Goal: Task Accomplishment & Management: Manage account settings

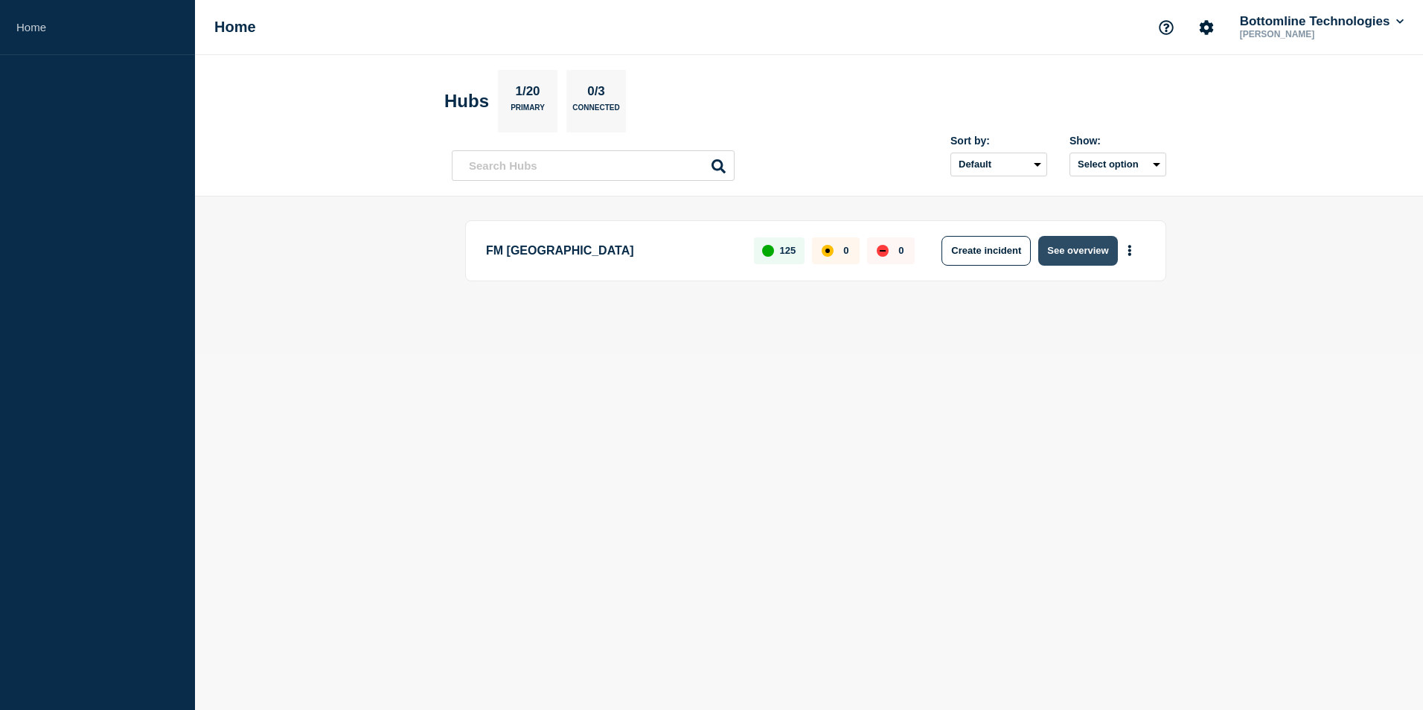
click at [897, 252] on button "See overview" at bounding box center [1078, 251] width 79 height 30
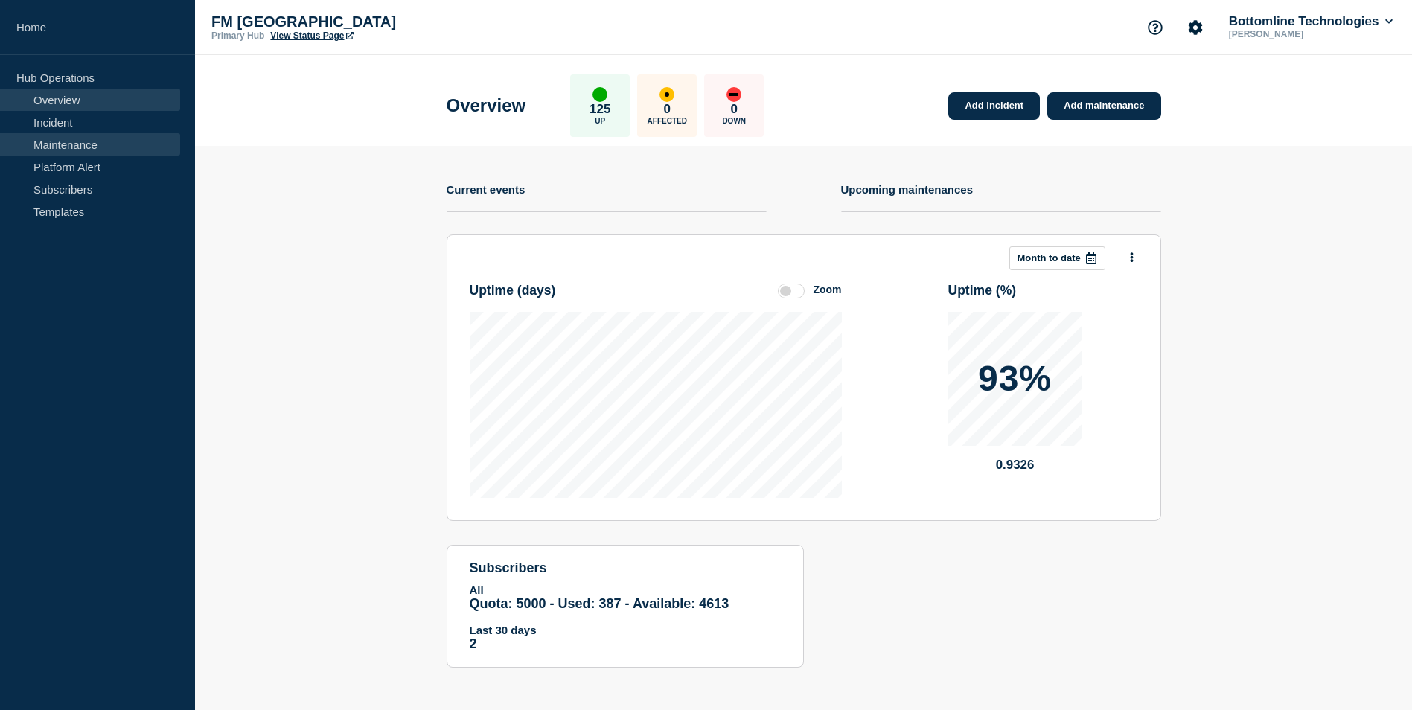
click at [100, 153] on link "Maintenance" at bounding box center [90, 144] width 180 height 22
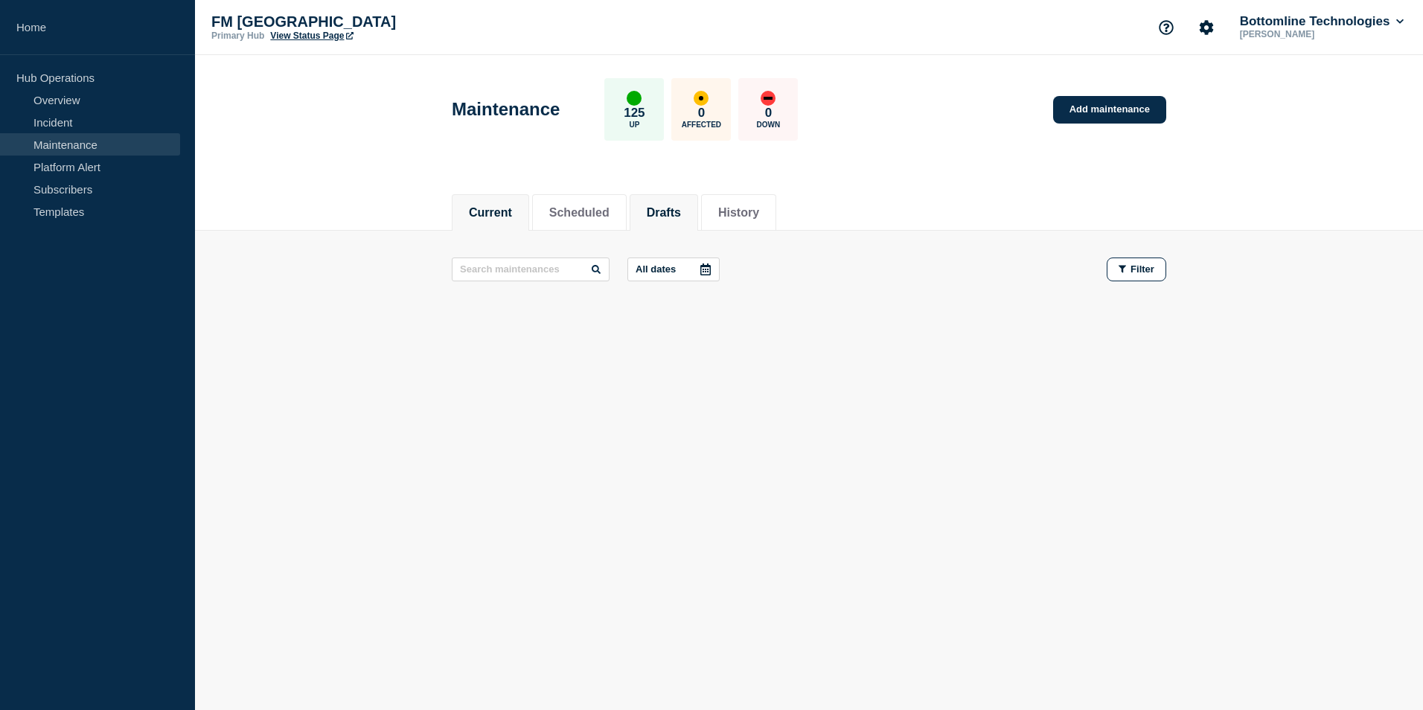
click at [681, 214] on button "Drafts" at bounding box center [664, 212] width 34 height 13
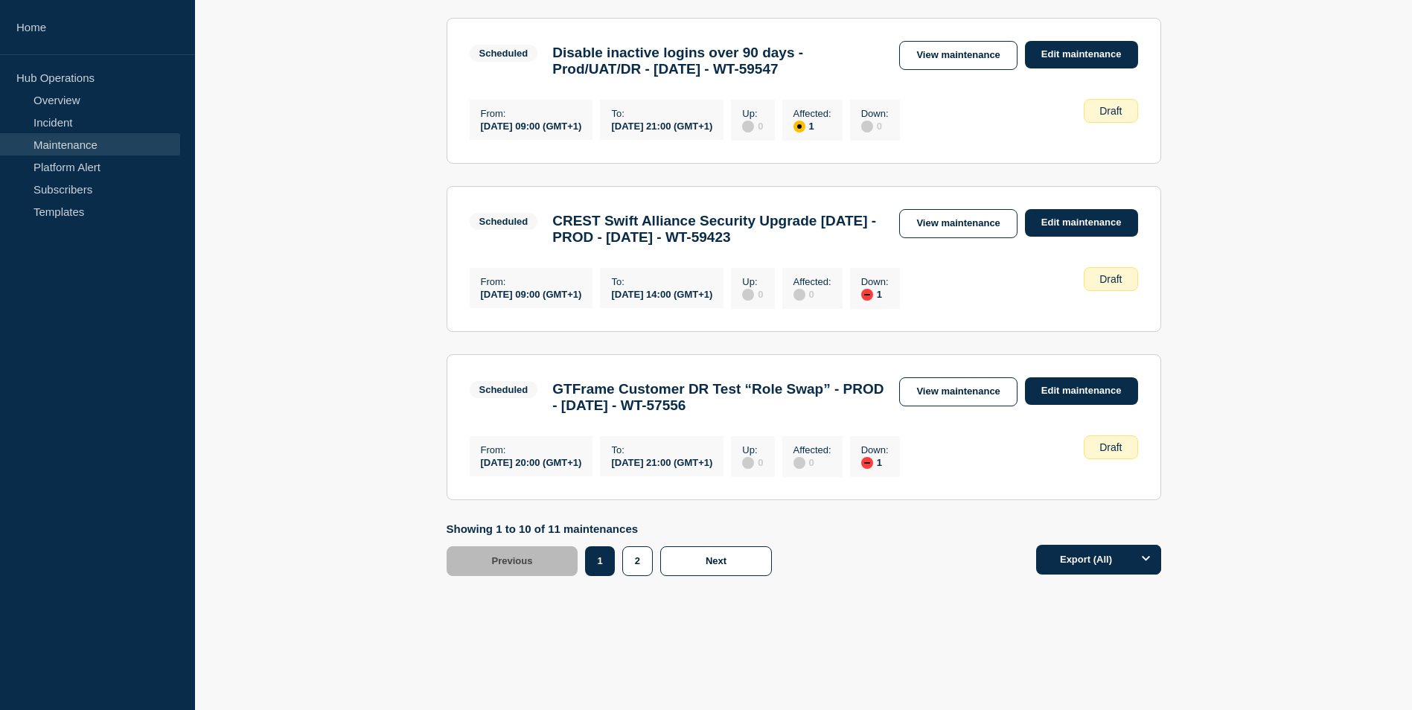
scroll to position [1542, 0]
click at [635, 561] on button "2" at bounding box center [637, 561] width 31 height 30
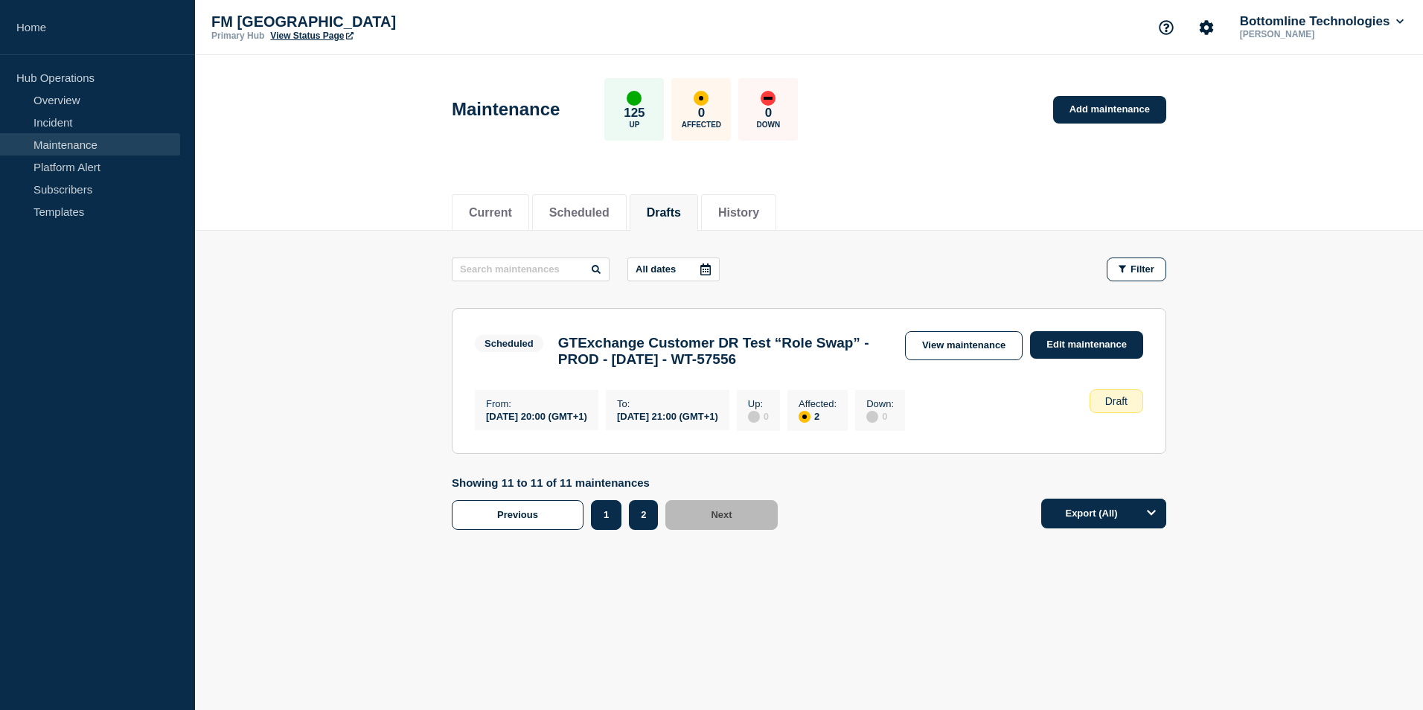
click at [618, 525] on button "1" at bounding box center [606, 515] width 31 height 30
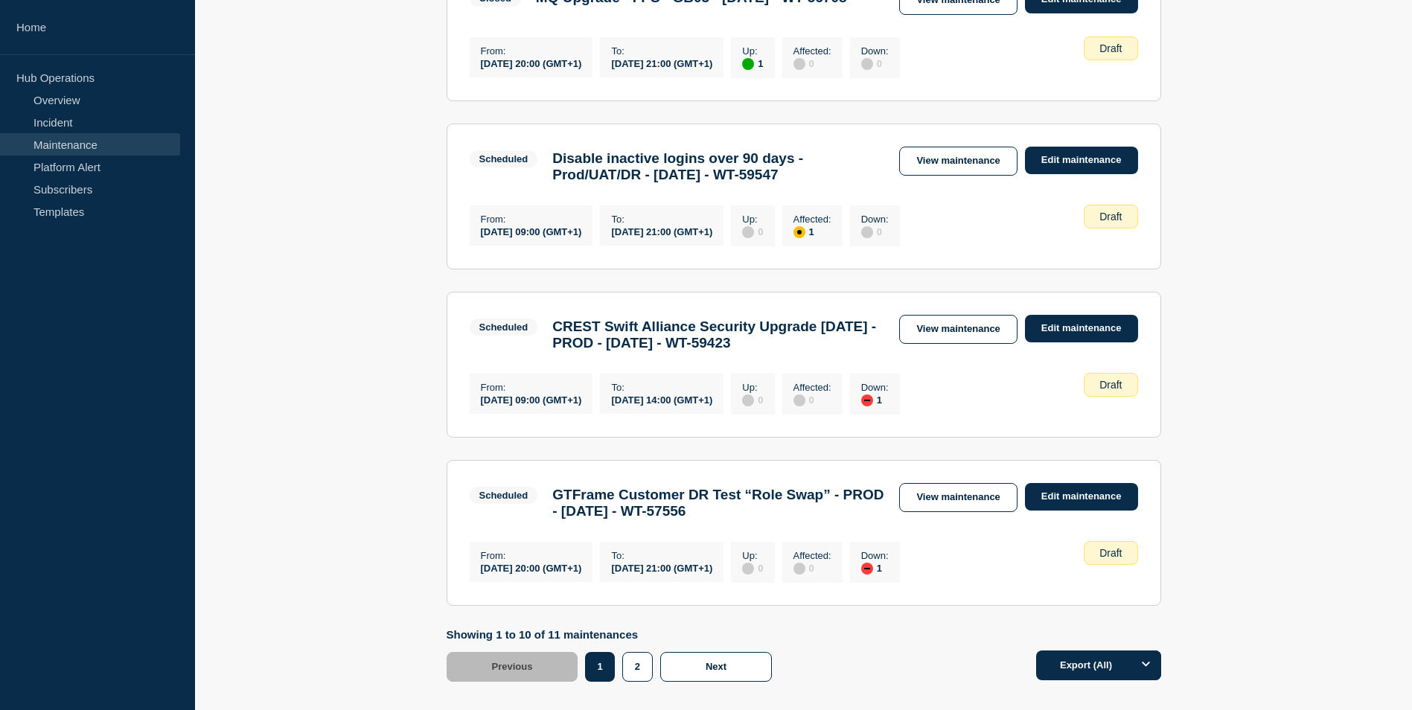
scroll to position [1542, 0]
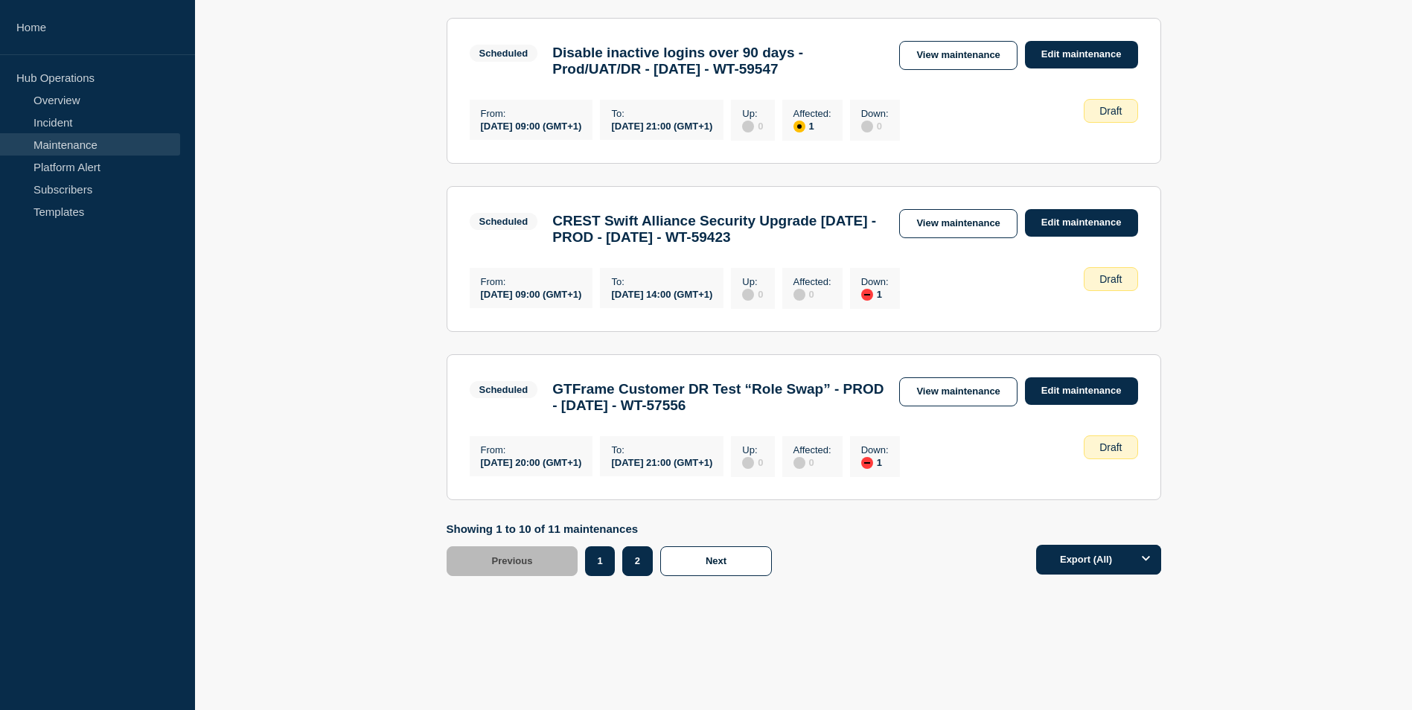
click at [636, 558] on button "2" at bounding box center [637, 561] width 31 height 30
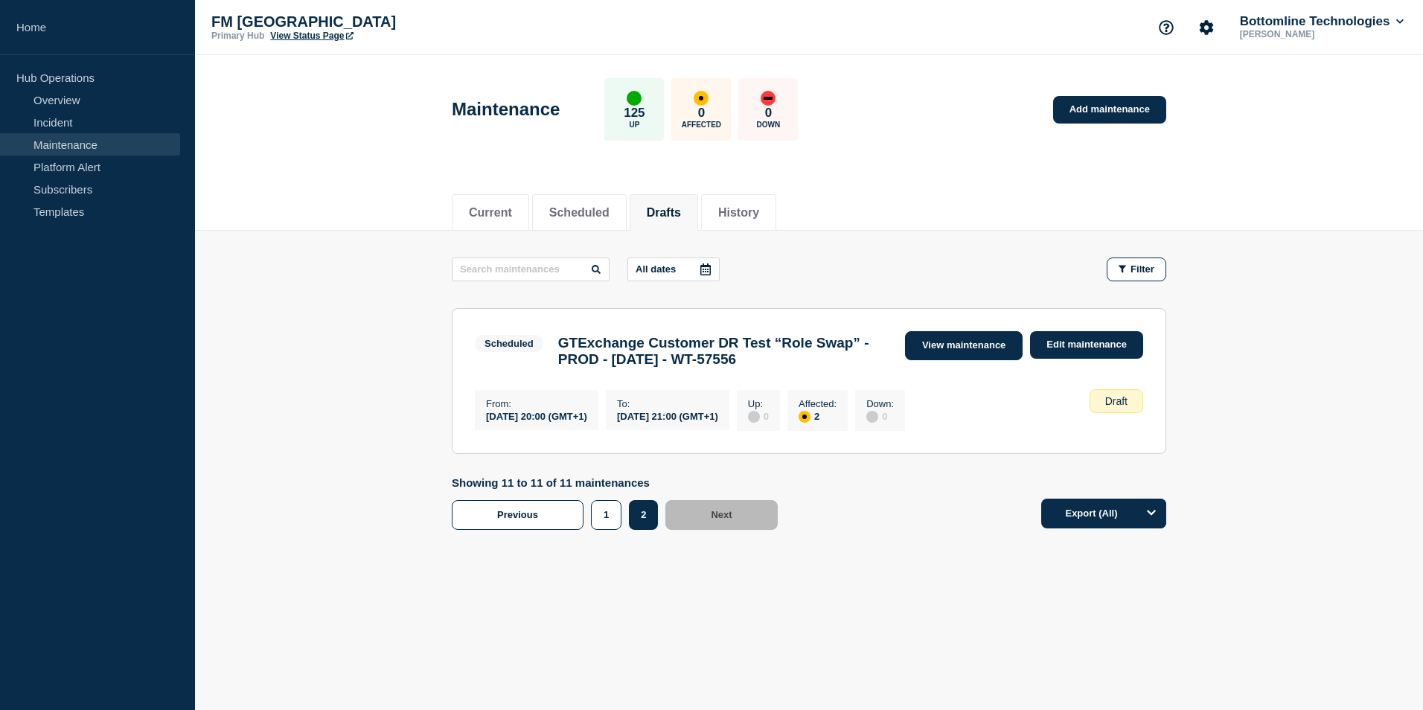
click at [897, 340] on link "View maintenance" at bounding box center [964, 345] width 118 height 29
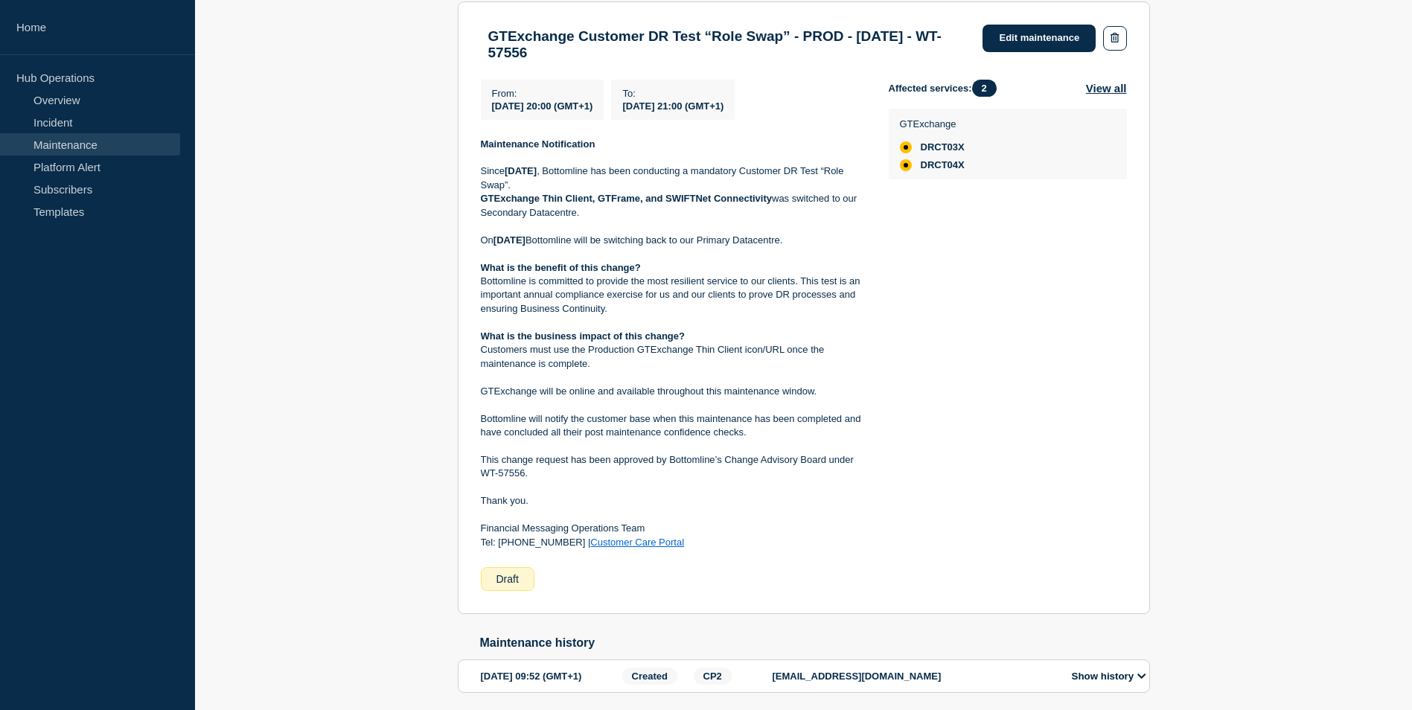
scroll to position [13, 0]
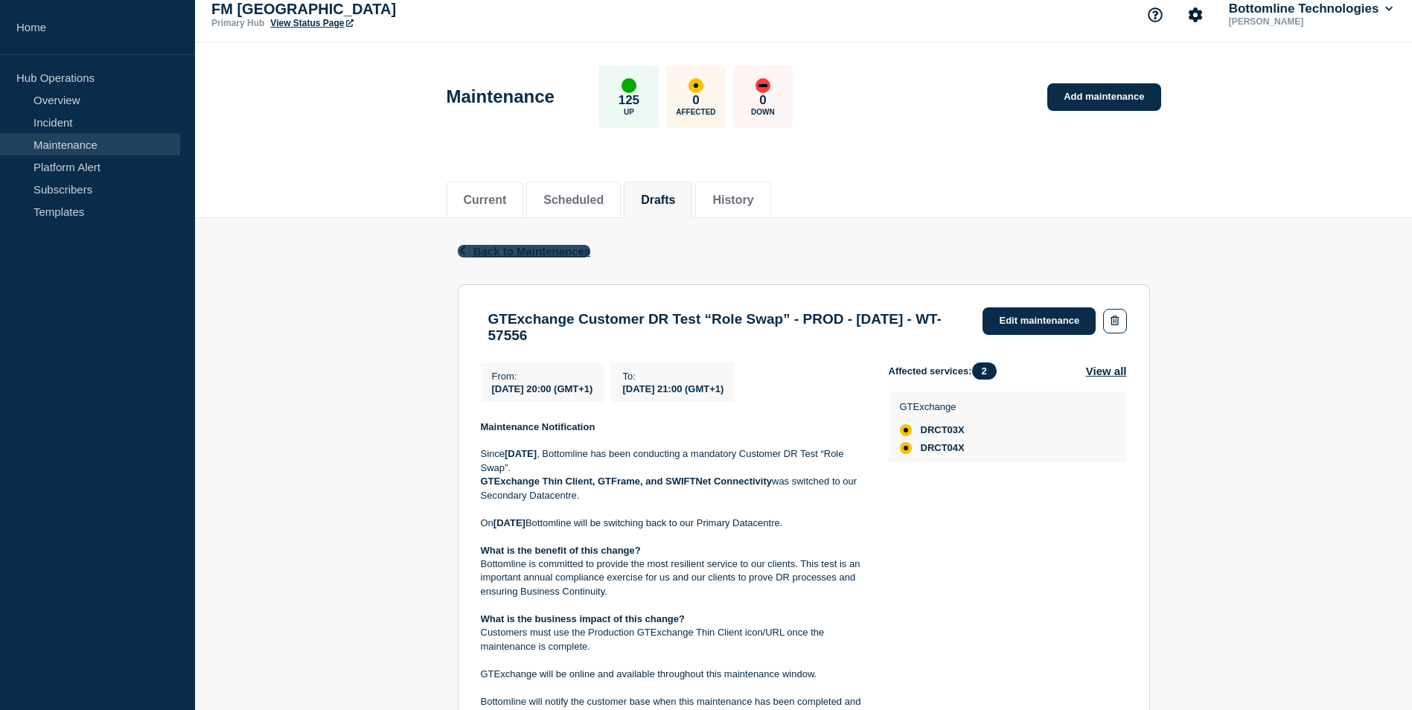
click at [543, 246] on span "Back to Maintenances" at bounding box center [532, 251] width 118 height 13
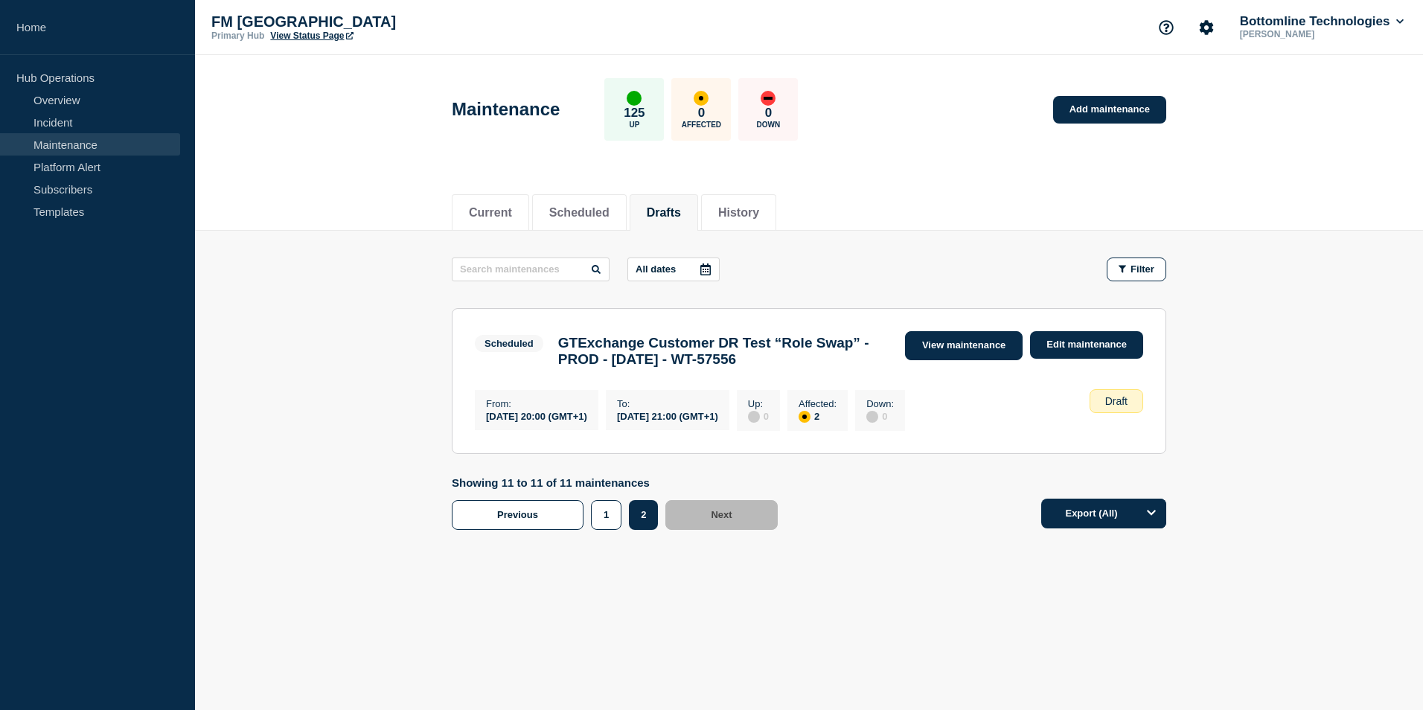
click at [897, 343] on link "View maintenance" at bounding box center [964, 345] width 118 height 29
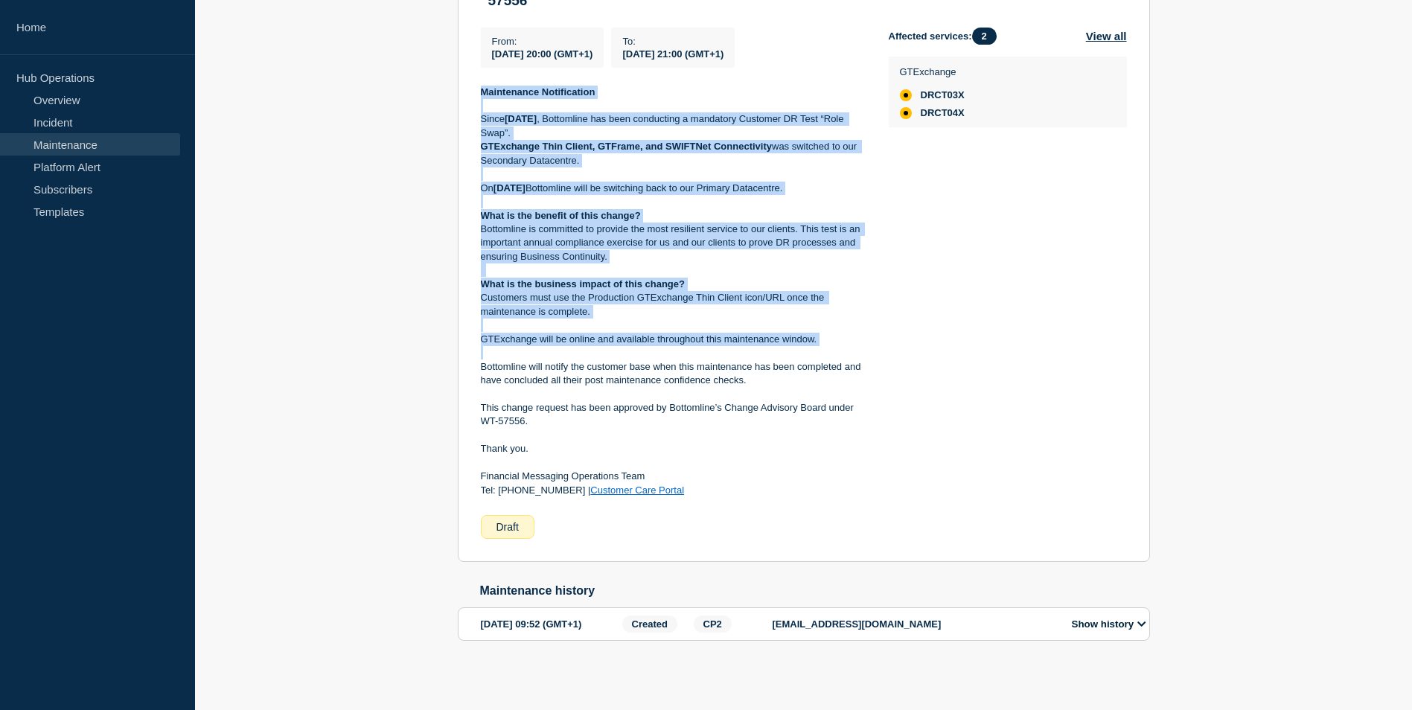
scroll to position [385, 0]
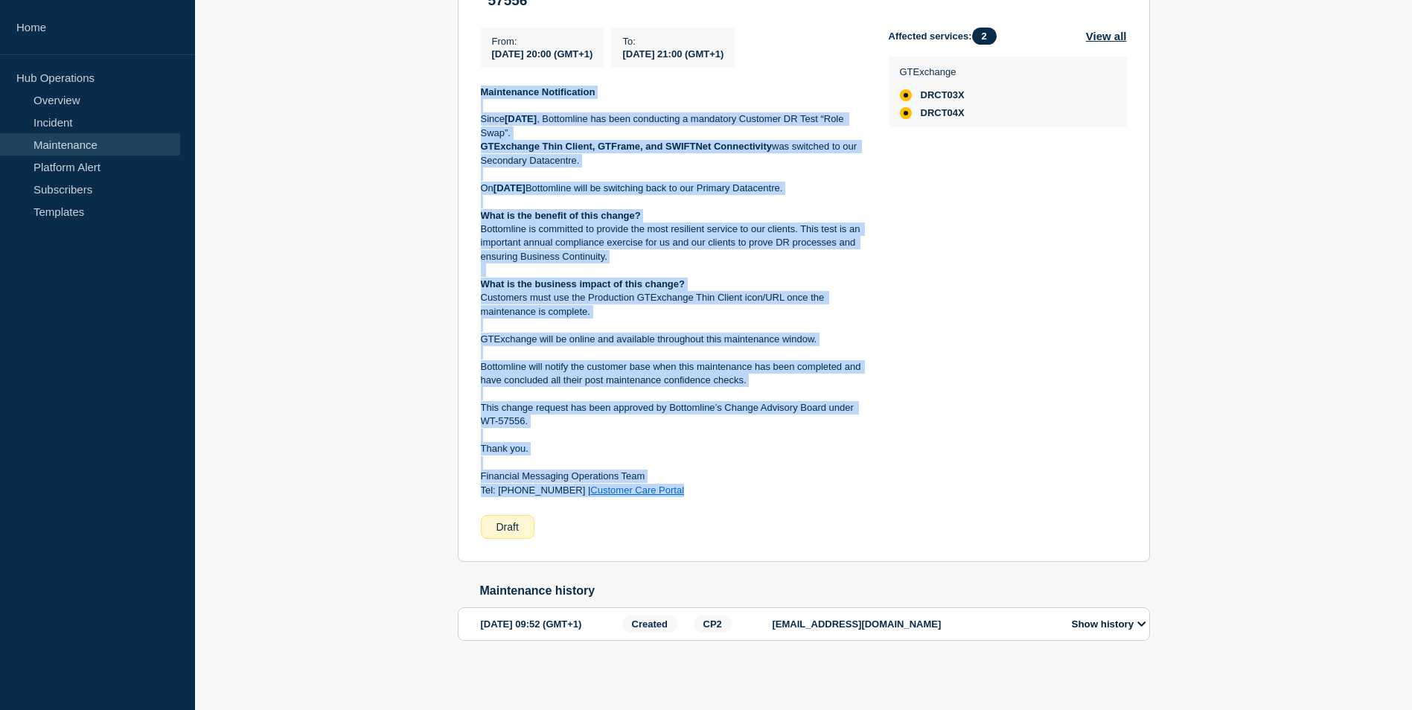
drag, startPoint x: 482, startPoint y: 224, endPoint x: 702, endPoint y: 474, distance: 332.9
click at [702, 474] on div "Maintenance Notification Since Saturday 20th September , Bottomline has been co…" at bounding box center [673, 292] width 384 height 412
copy div "Maintenance Notification Since Saturday 20th September , Bottomline has been co…"
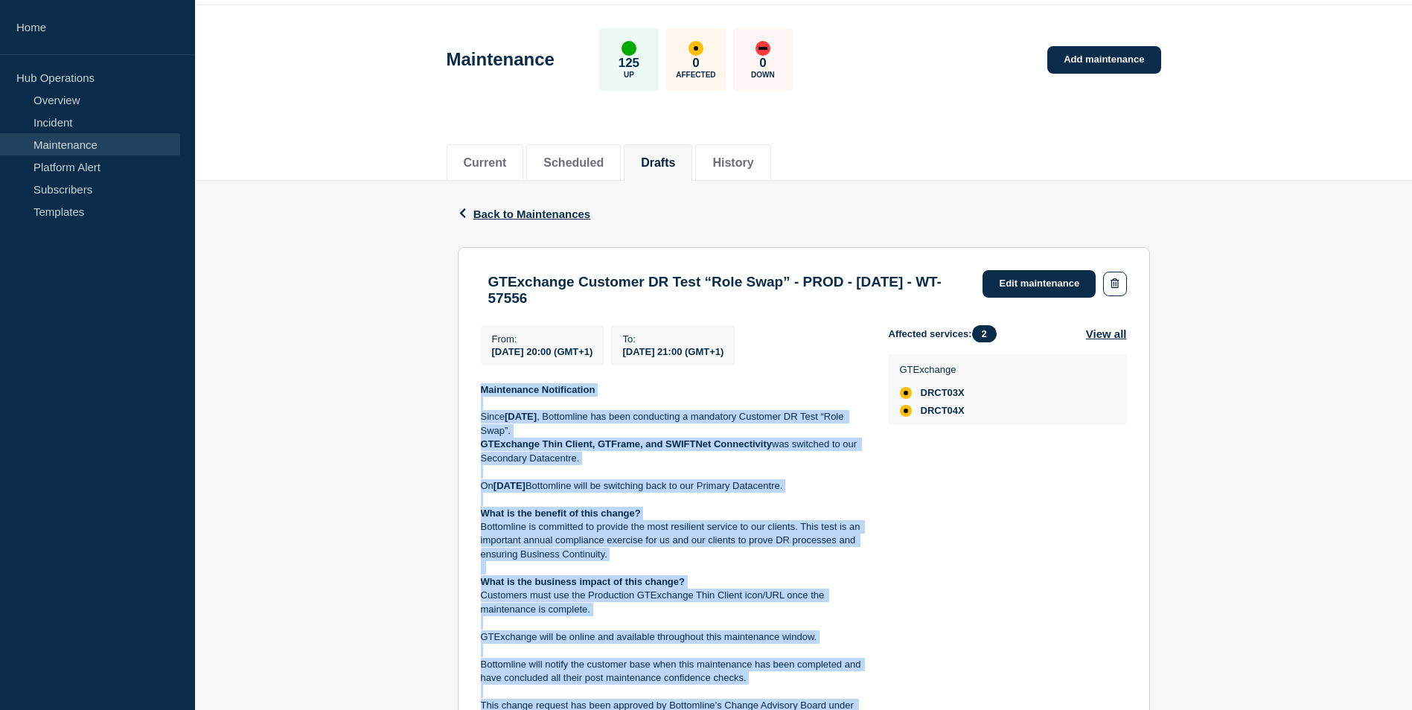
scroll to position [13, 0]
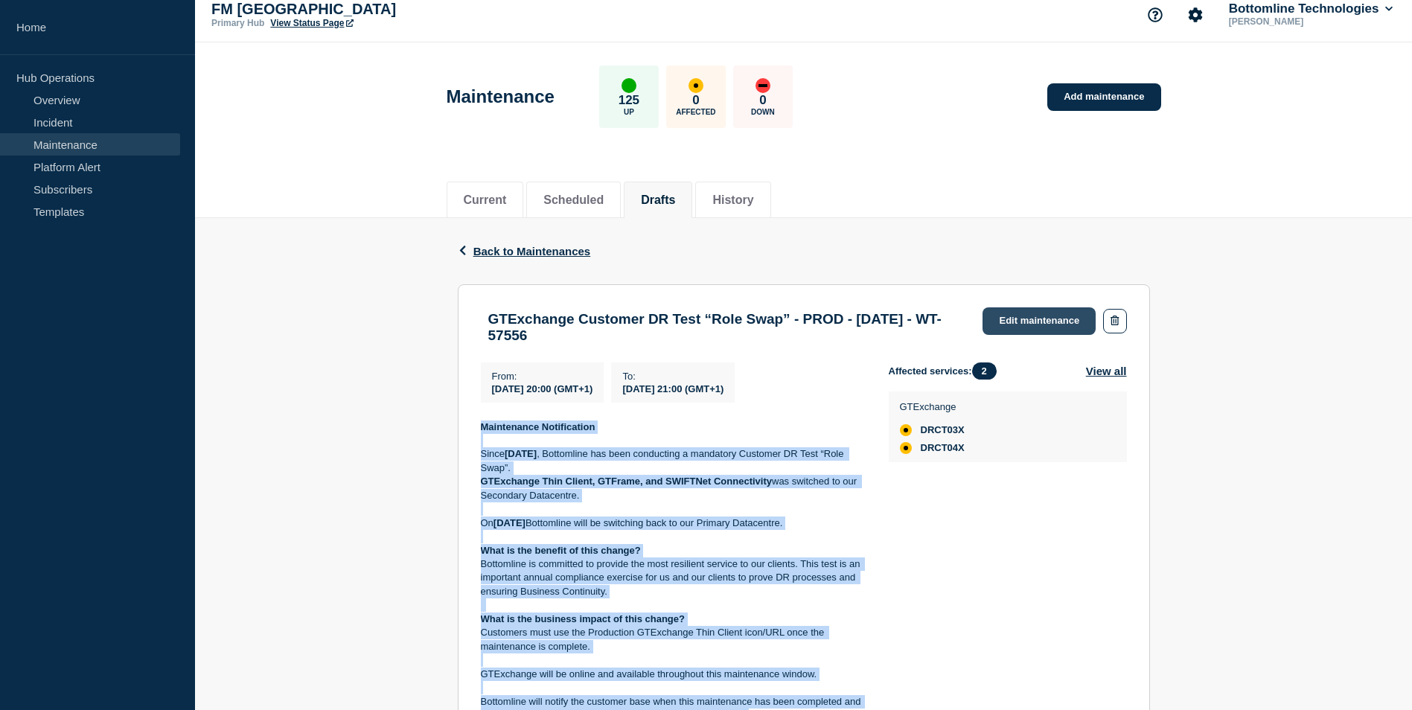
click at [897, 314] on link "Edit maintenance" at bounding box center [1039, 321] width 113 height 28
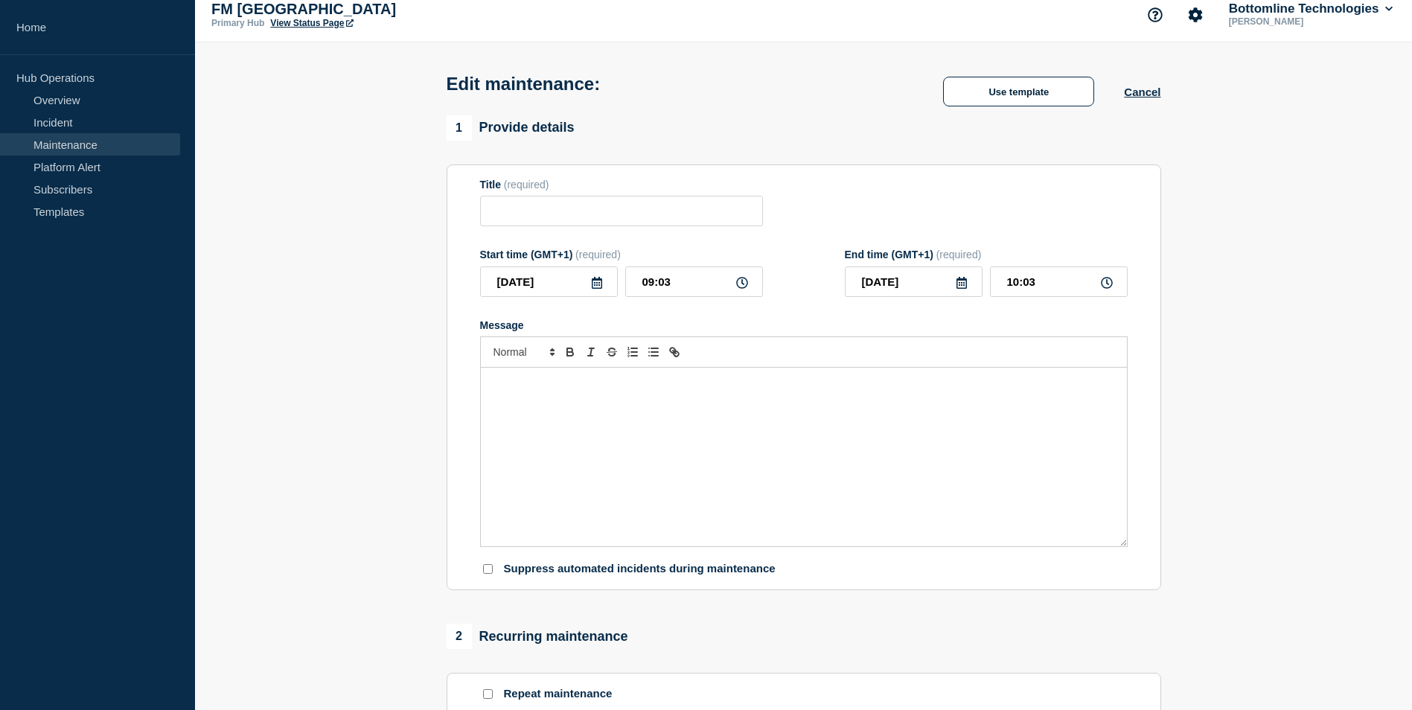
type input "GTExchange Customer DR Test “Role Swap” - PROD - [DATE] - WT-57556"
type input "2025-09-27"
type input "20:00"
type input "2025-09-27"
type input "21:00"
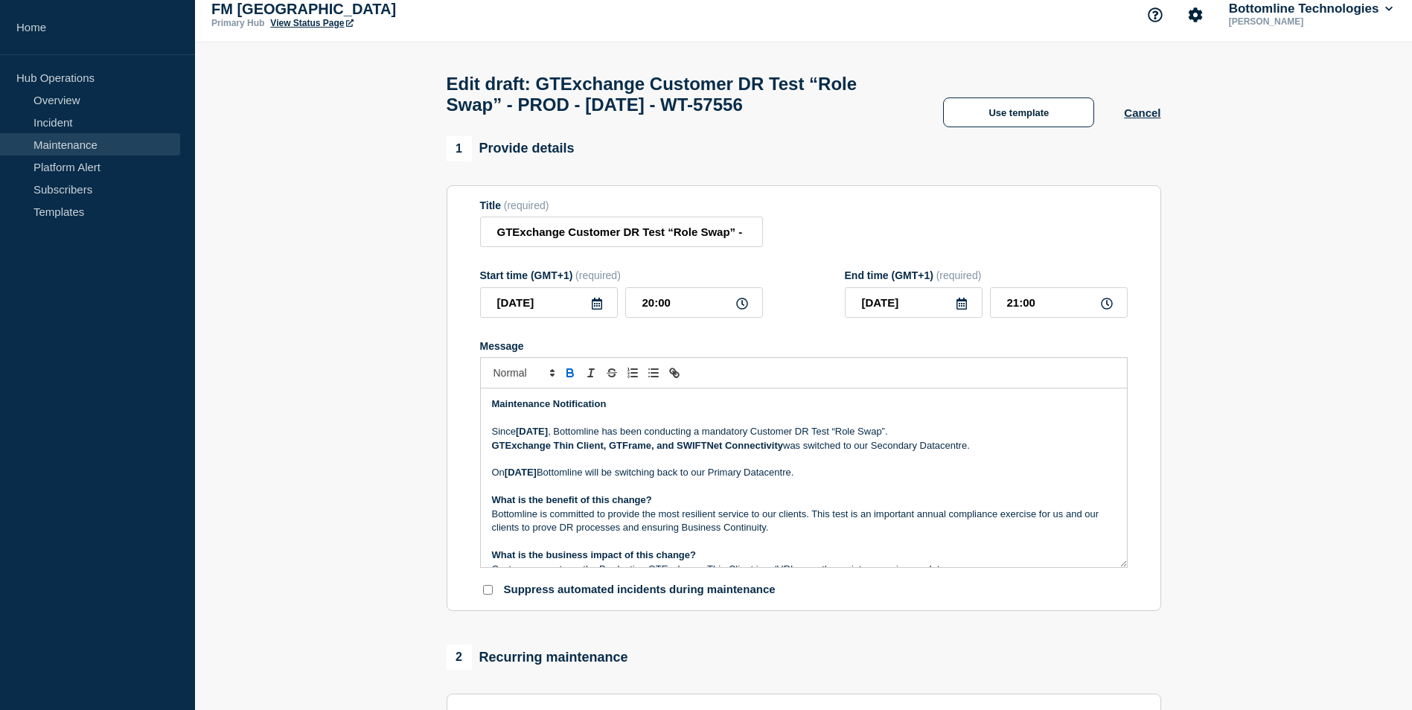
click at [657, 451] on strong "GTExchange Thin Client, GTFrame, and SWIFTNet Connectivity" at bounding box center [638, 445] width 292 height 11
drag, startPoint x: 657, startPoint y: 453, endPoint x: 610, endPoint y: 453, distance: 46.2
click at [610, 451] on strong "GTExchange Thin Client, GTFrame, and SWIFTNet Connectivity" at bounding box center [638, 445] width 292 height 11
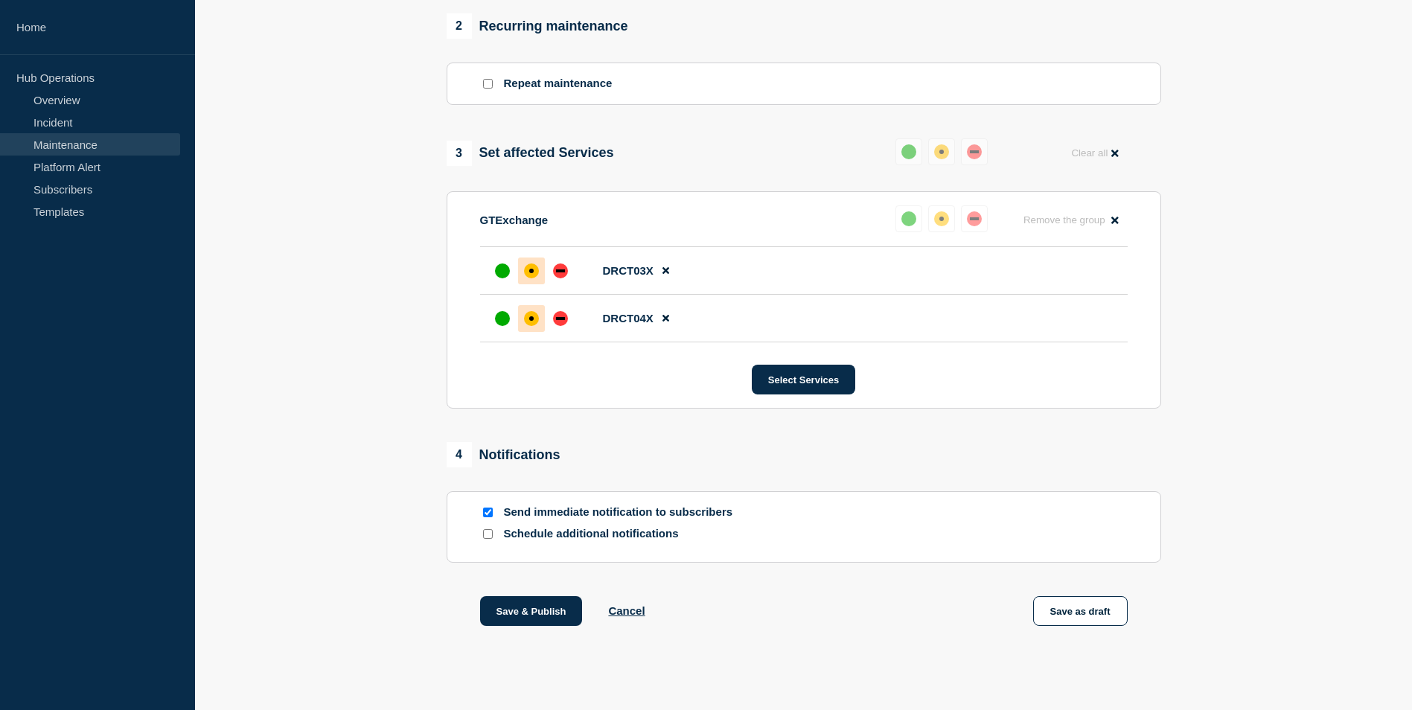
scroll to position [664, 0]
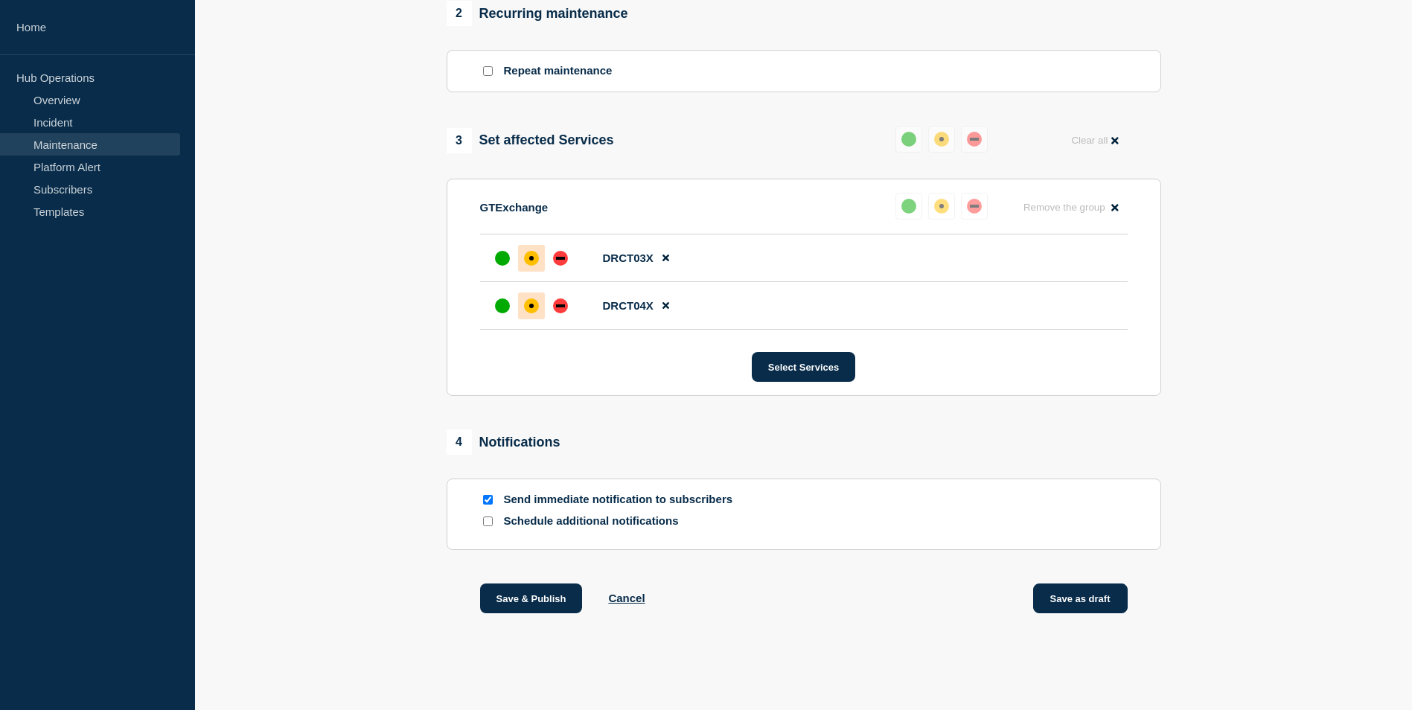
click at [897, 567] on button "Save as draft" at bounding box center [1080, 599] width 95 height 30
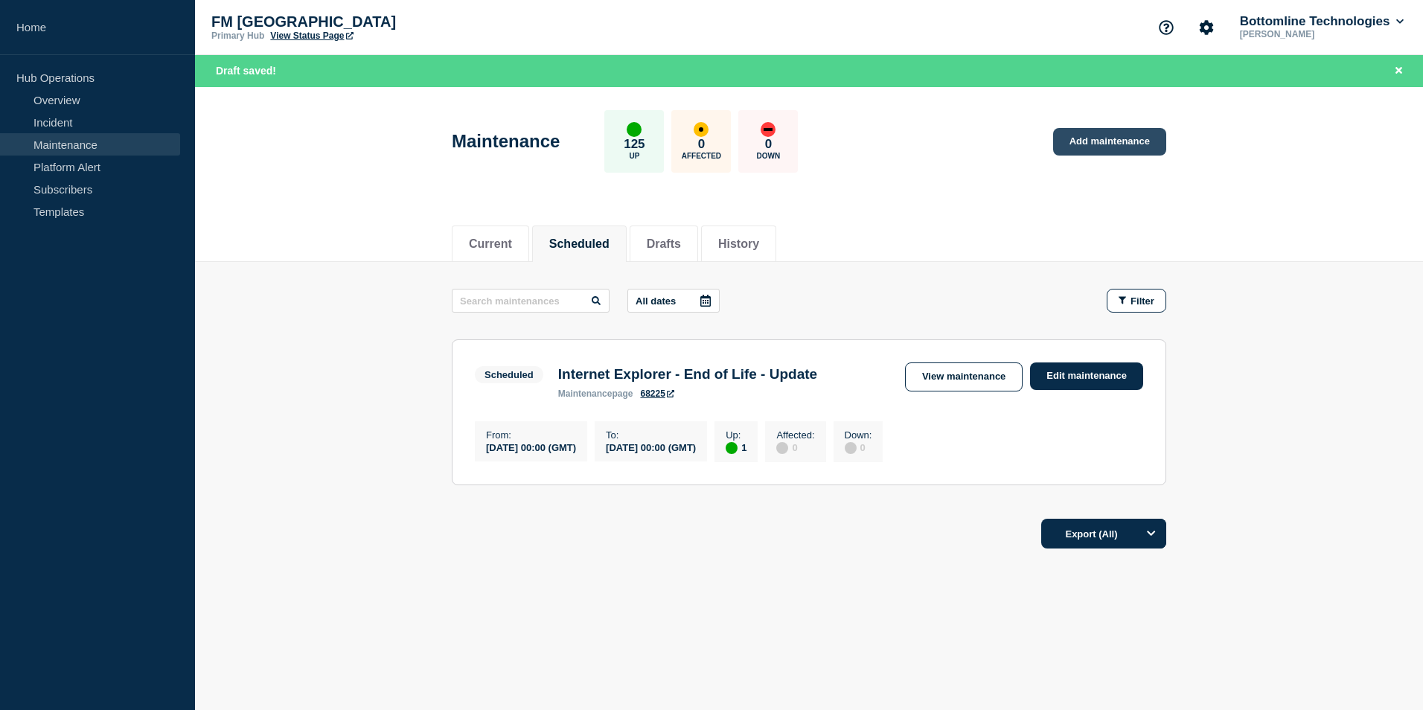
click at [897, 141] on link "Add maintenance" at bounding box center [1109, 142] width 113 height 28
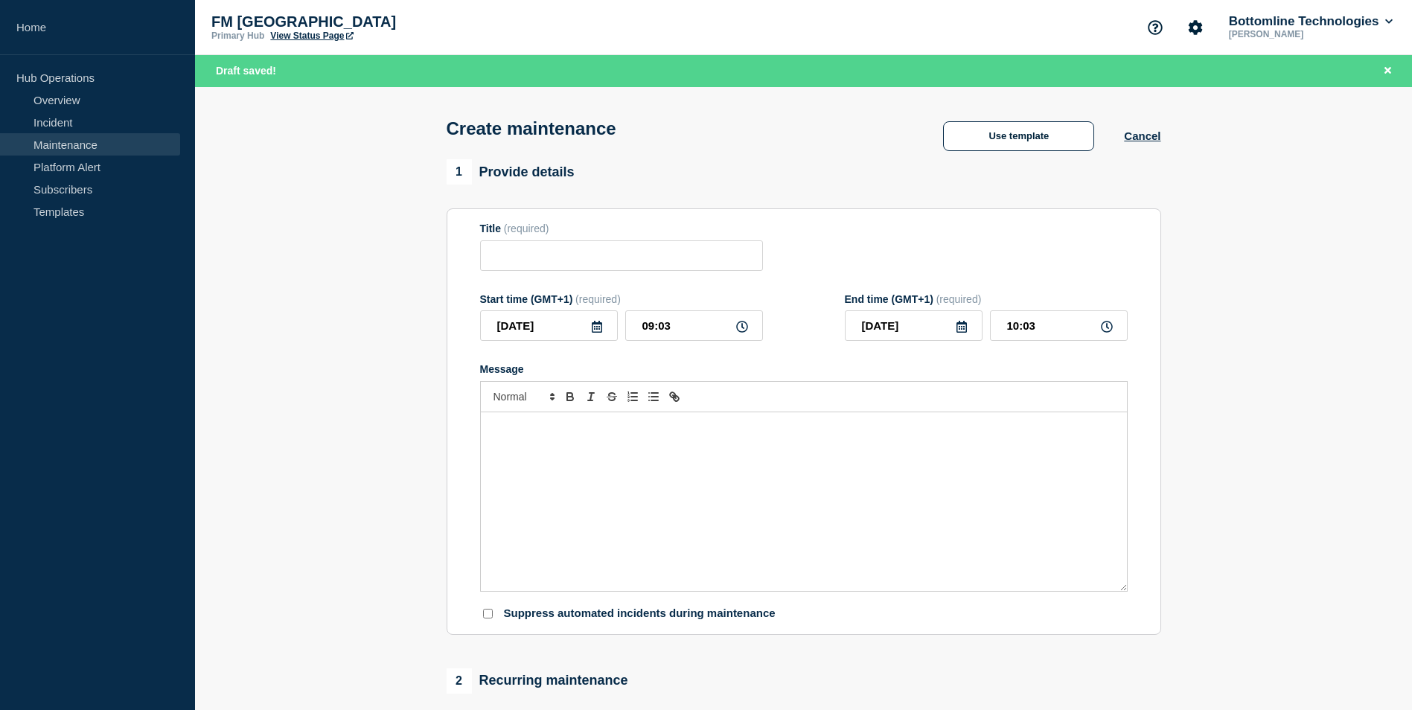
click at [646, 485] on div "Message" at bounding box center [804, 501] width 646 height 179
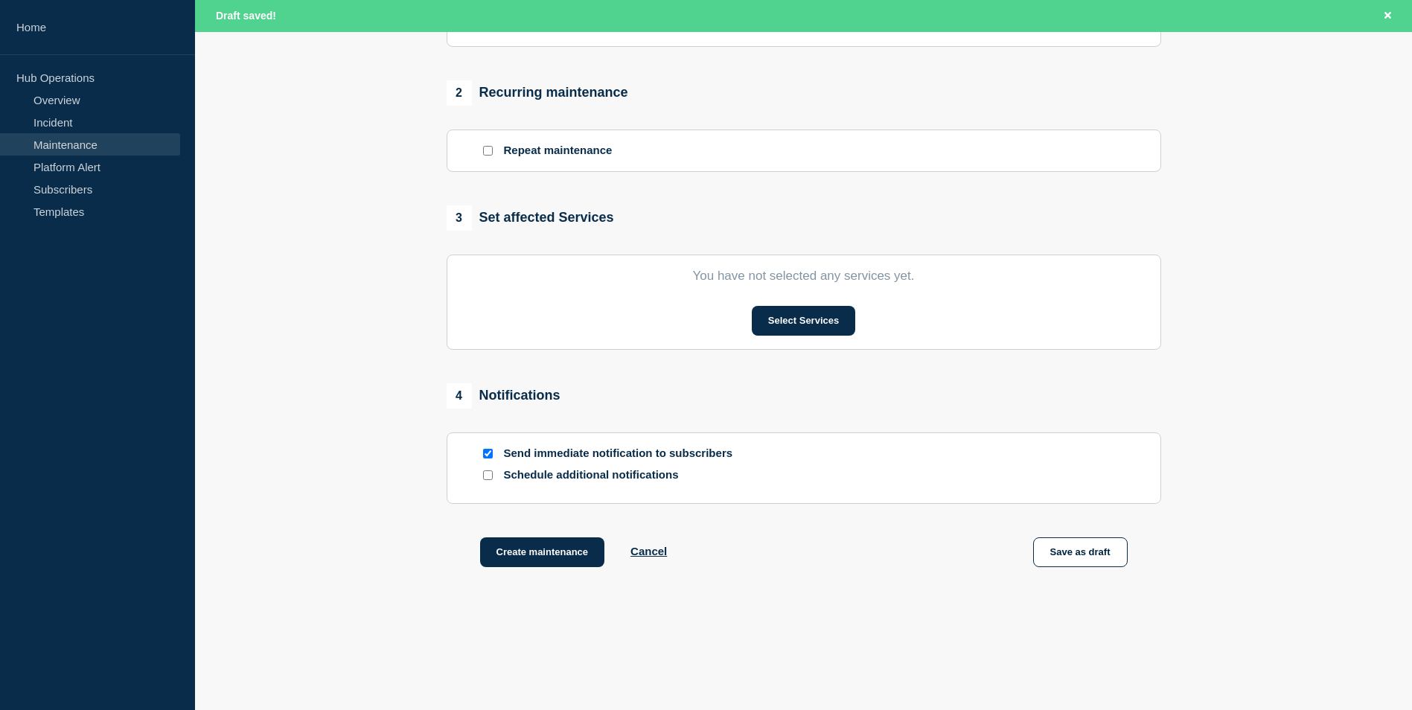
scroll to position [620, 0]
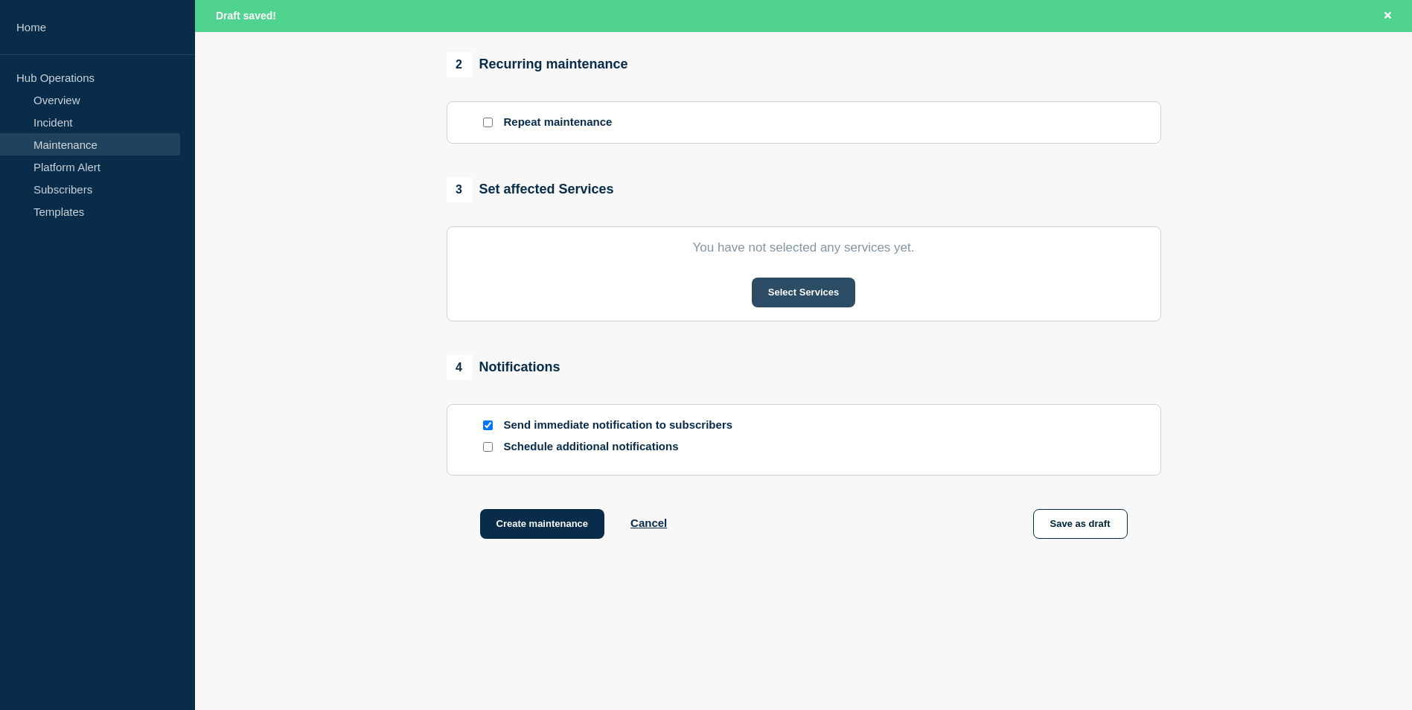
click at [807, 295] on button "Select Services" at bounding box center [803, 293] width 103 height 30
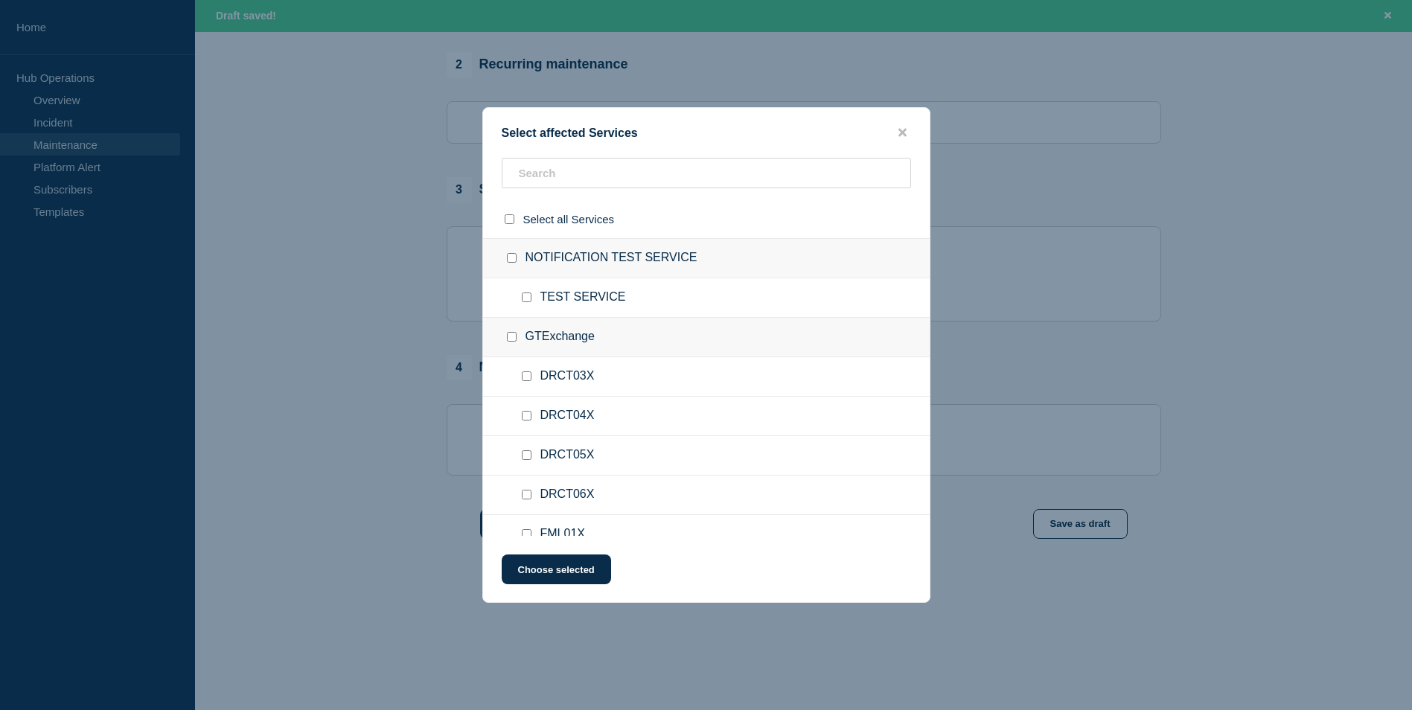
click at [526, 453] on input "DRCT05X checkbox" at bounding box center [527, 455] width 10 height 10
checkbox input "true"
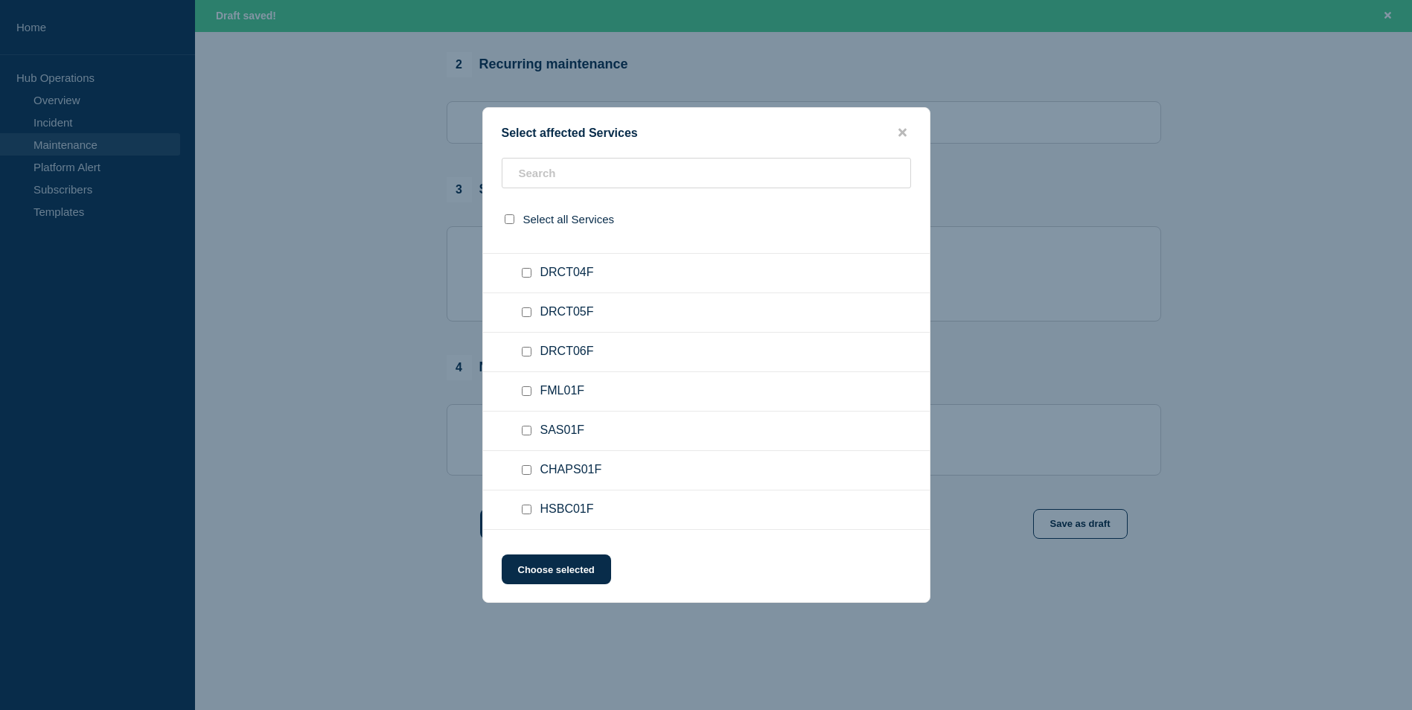
scroll to position [2010, 0]
click at [526, 300] on input "DRCT05F checkbox" at bounding box center [527, 300] width 10 height 10
checkbox input "true"
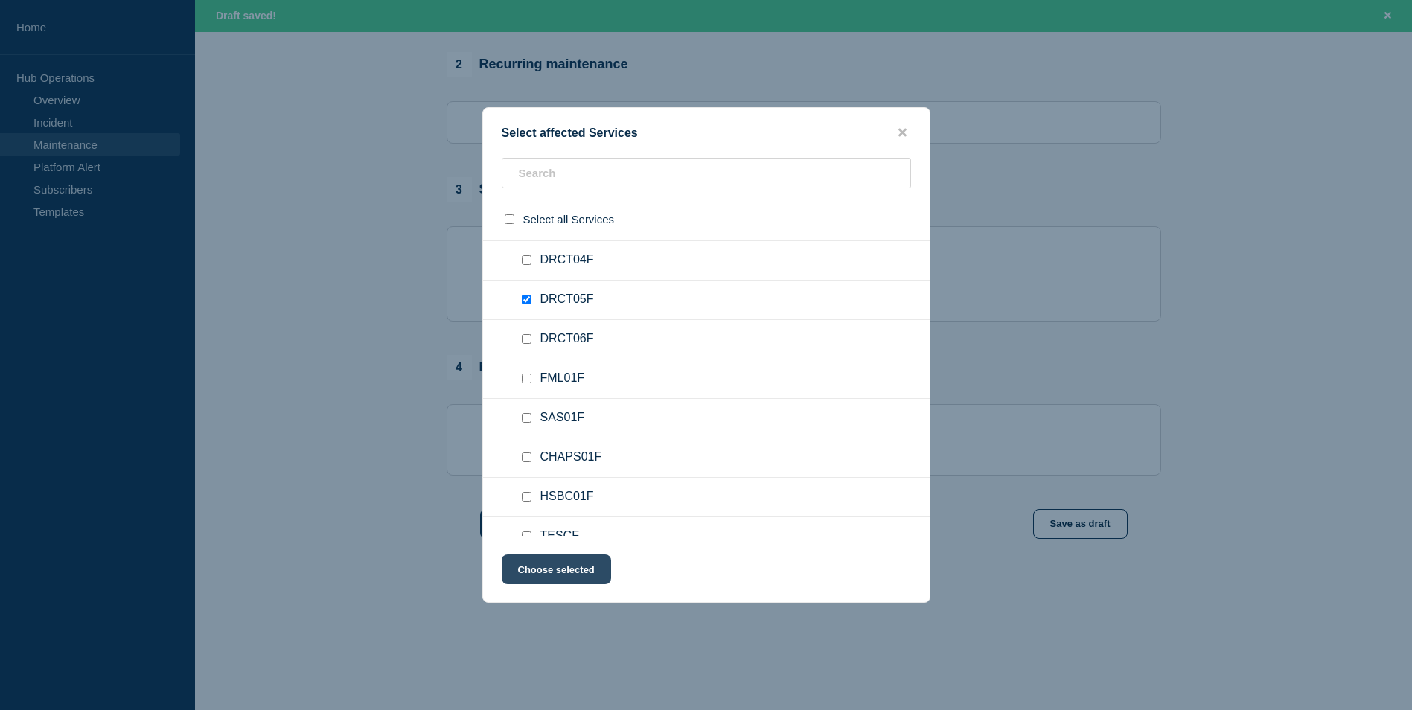
click at [590, 567] on button "Choose selected" at bounding box center [556, 570] width 109 height 30
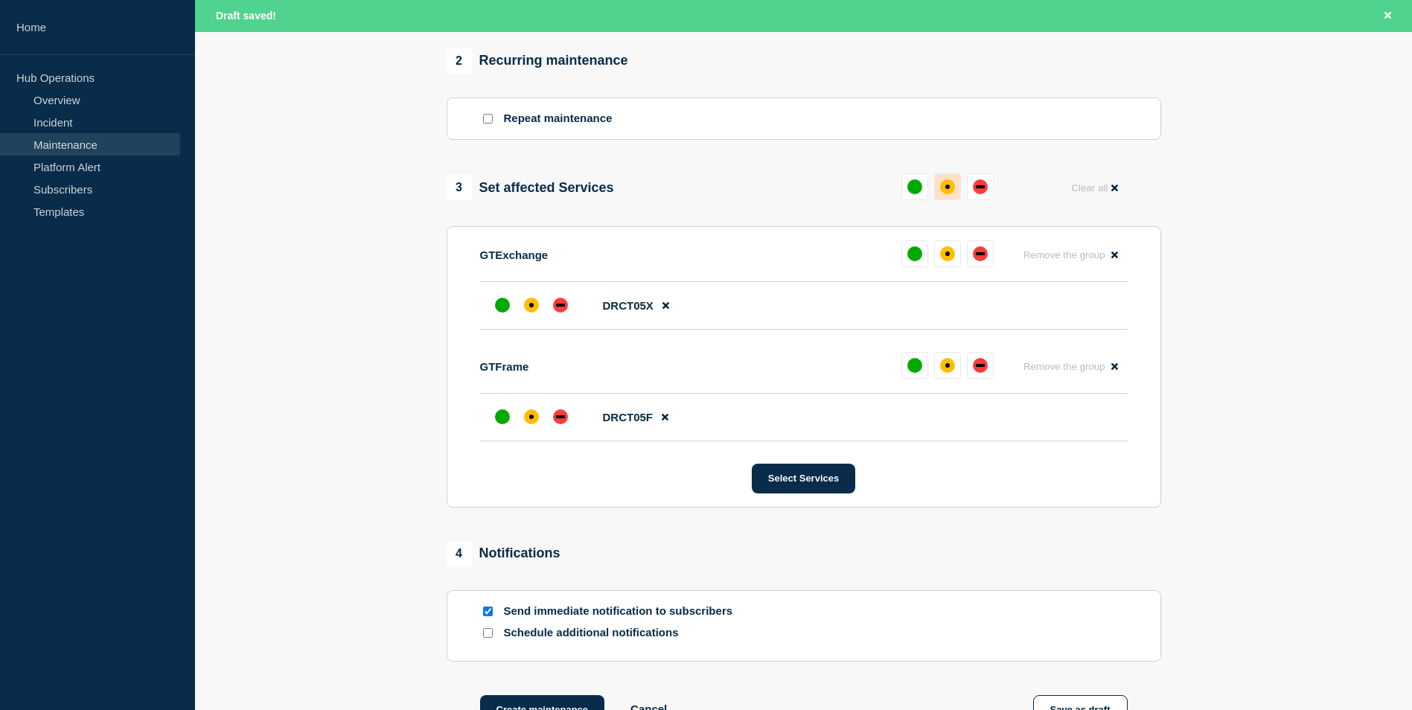
click at [897, 192] on div "affected" at bounding box center [947, 186] width 15 height 15
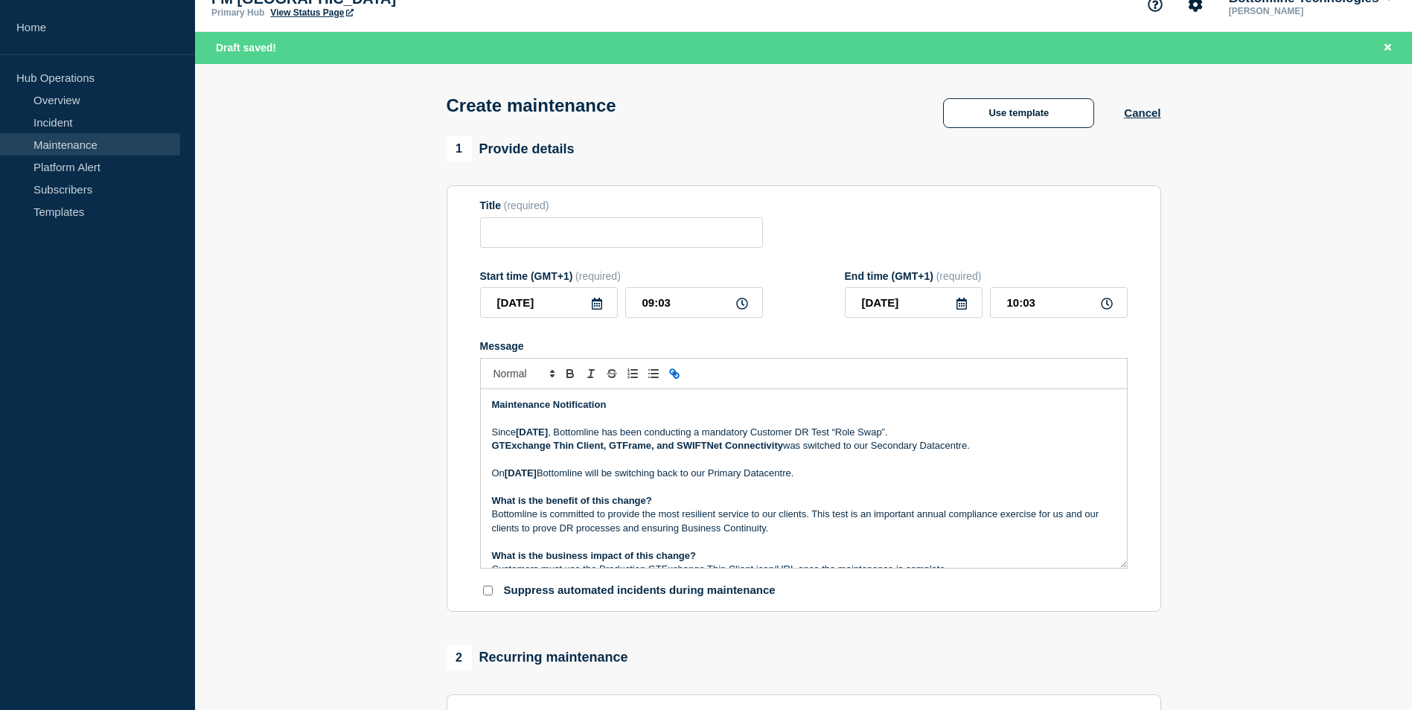
scroll to position [0, 0]
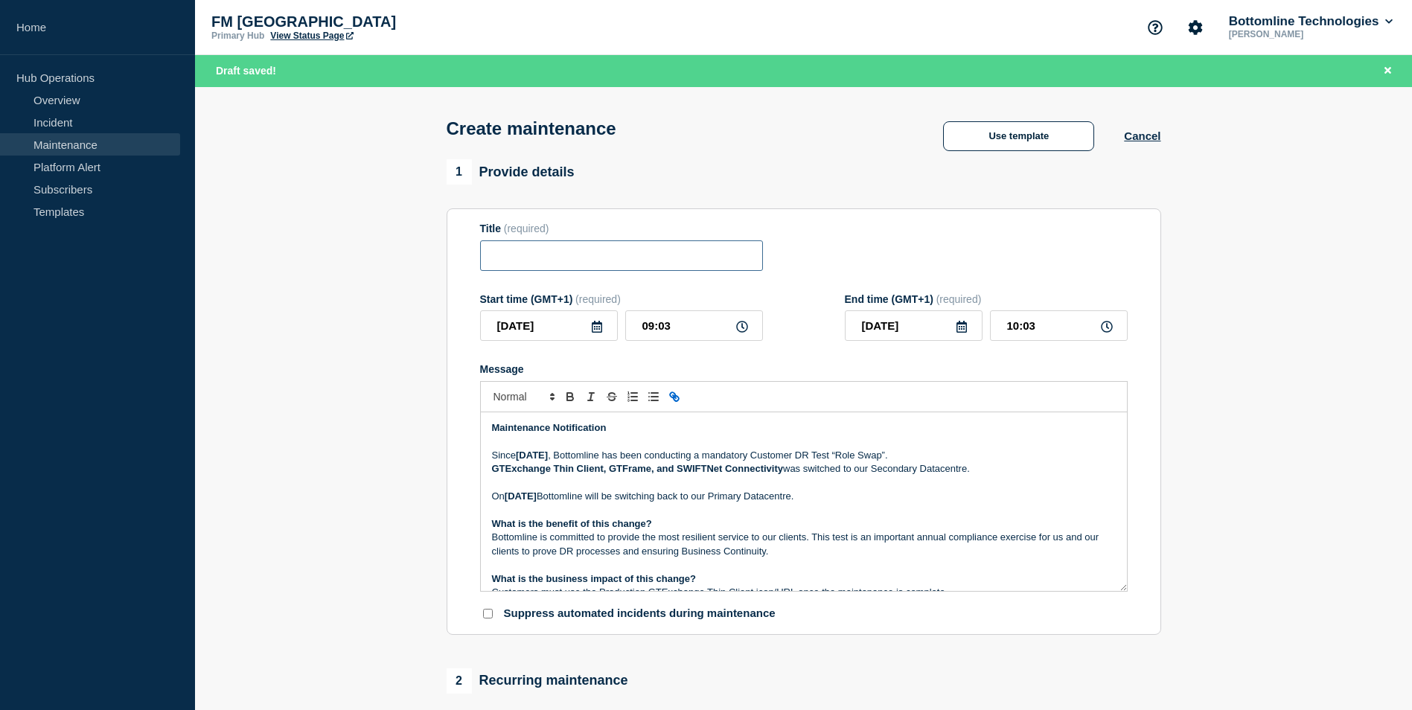
click at [575, 266] on input "Title" at bounding box center [621, 255] width 283 height 31
paste input "GTExchange Customer DR Test “Role Swap” - PROD - [DATE] - WT-57556"
type input "GTExchange Customer DR Test “Role Swap” - PROD - [DATE] - WT-57556"
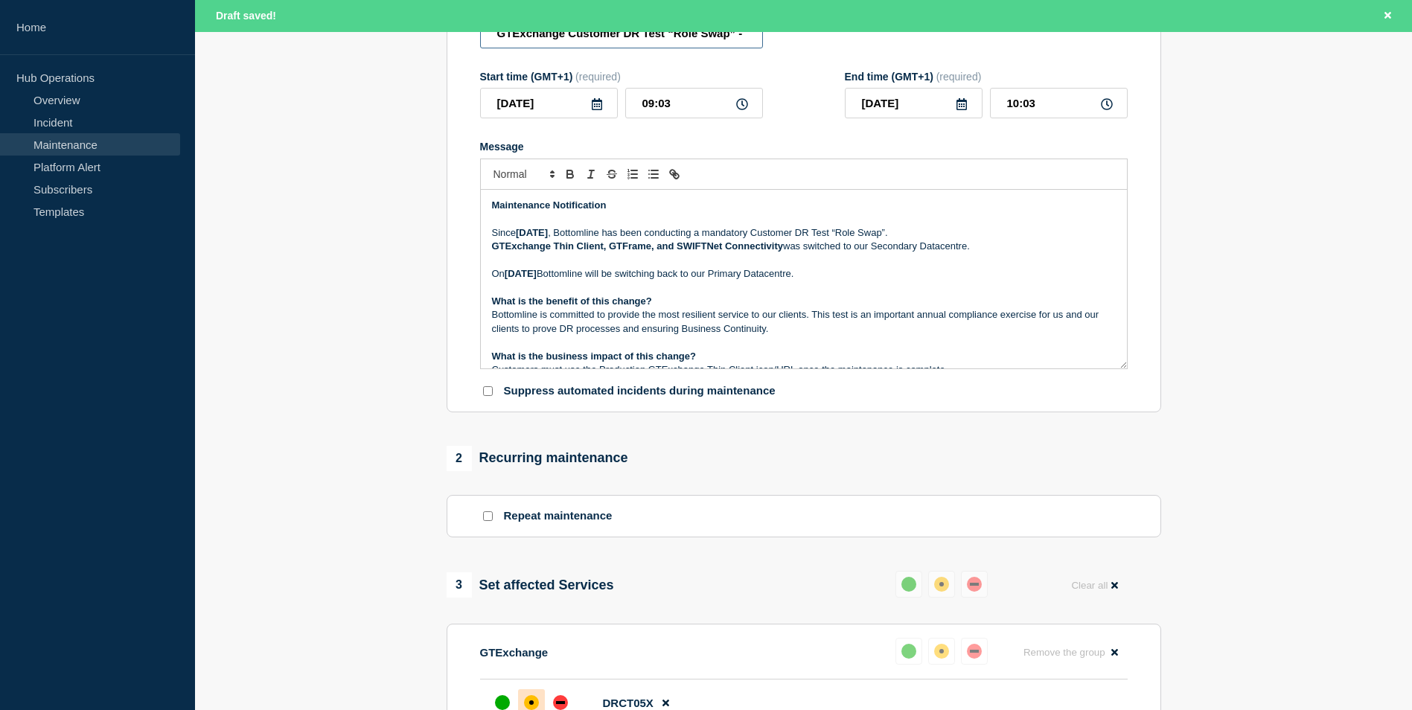
scroll to position [521, 0]
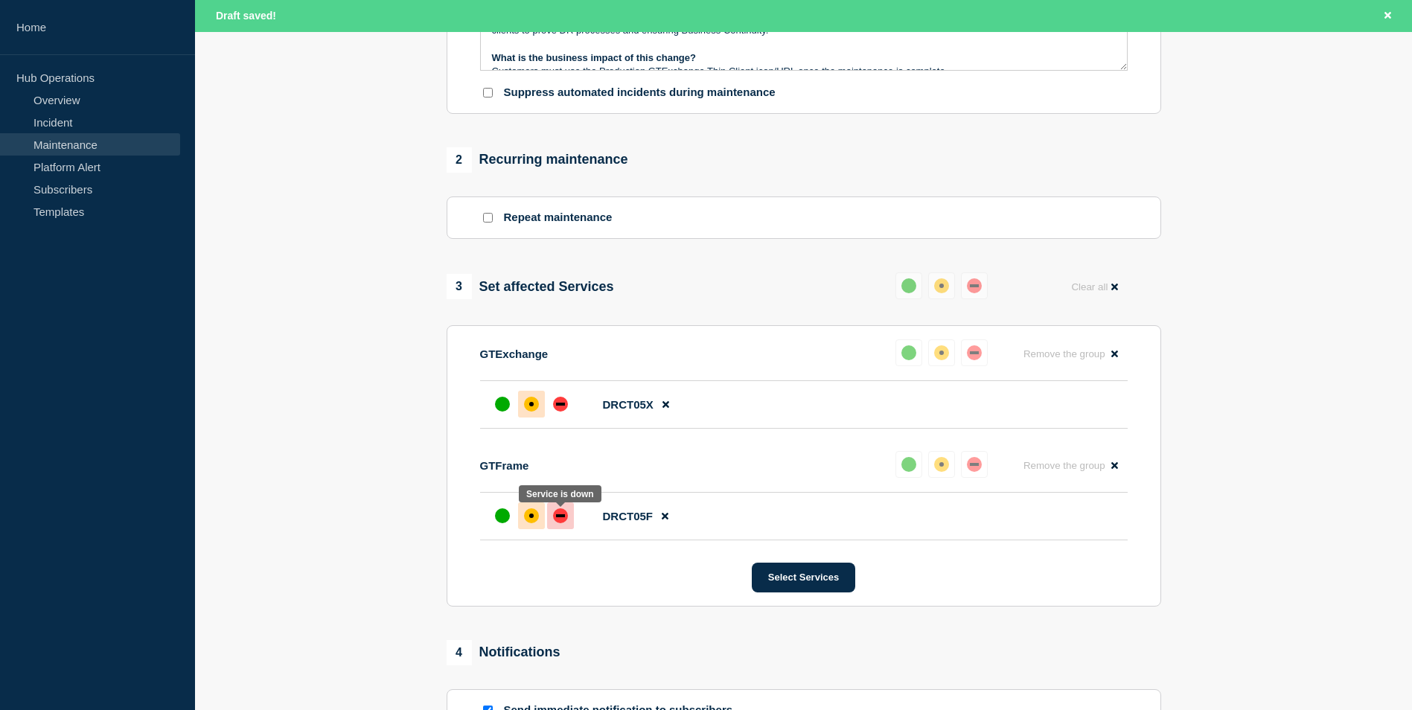
click at [563, 517] on div "down" at bounding box center [560, 515] width 9 height 3
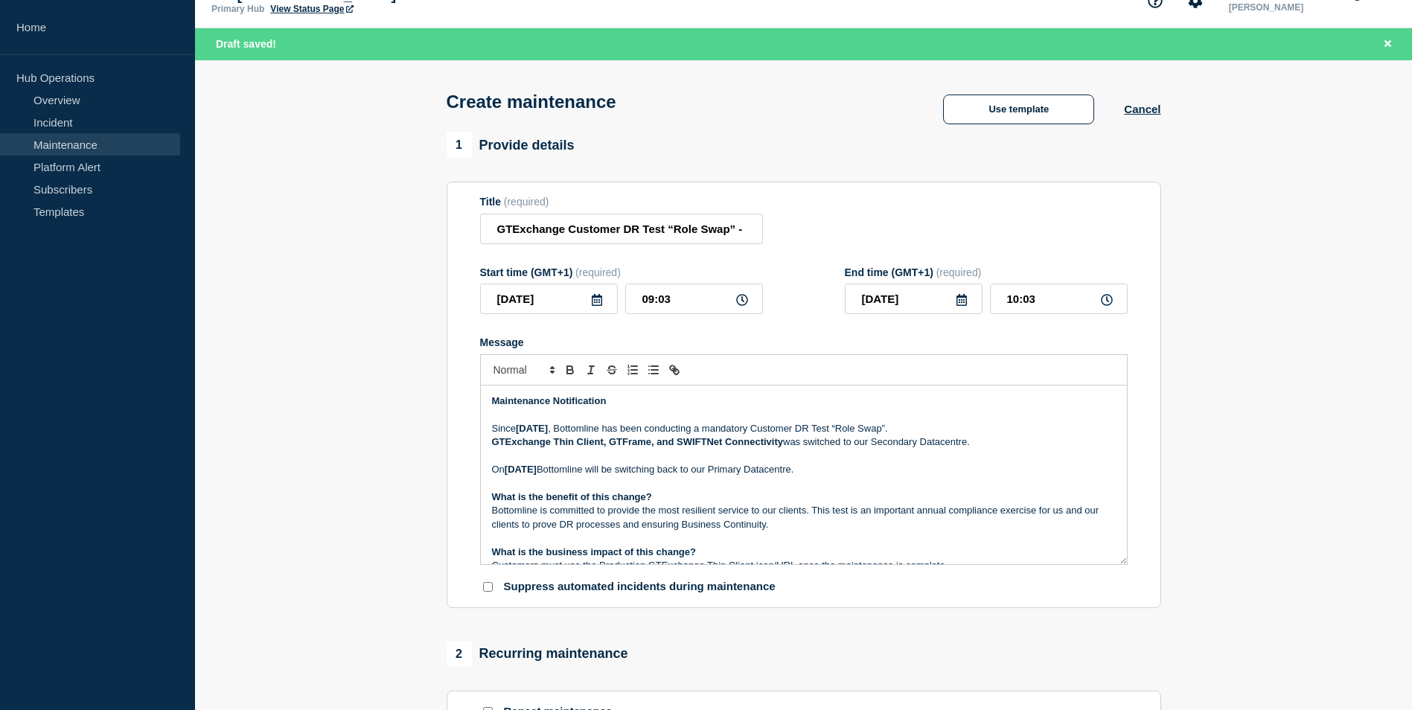
scroll to position [0, 0]
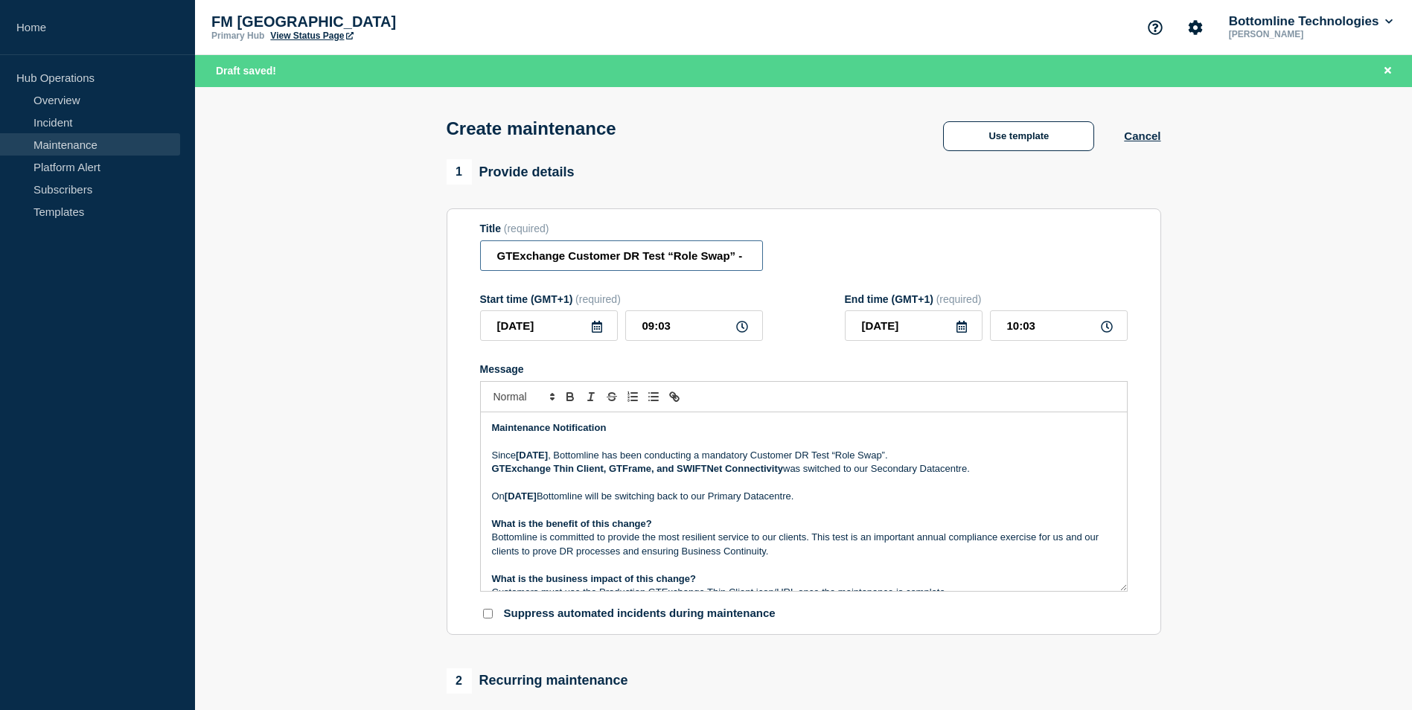
drag, startPoint x: 499, startPoint y: 261, endPoint x: 461, endPoint y: 262, distance: 38.0
click at [461, 262] on section "Title (required) GTExchange Customer DR Test “Role Swap” - PROD - 27/SEP/2025 -…" at bounding box center [804, 421] width 715 height 427
drag, startPoint x: 644, startPoint y: 263, endPoint x: 969, endPoint y: 261, distance: 324.6
click at [897, 261] on div "Title (required) GTExchange Customer DR Test “Role Swap” - PROD - 27/SEP/2025 -…" at bounding box center [804, 247] width 648 height 48
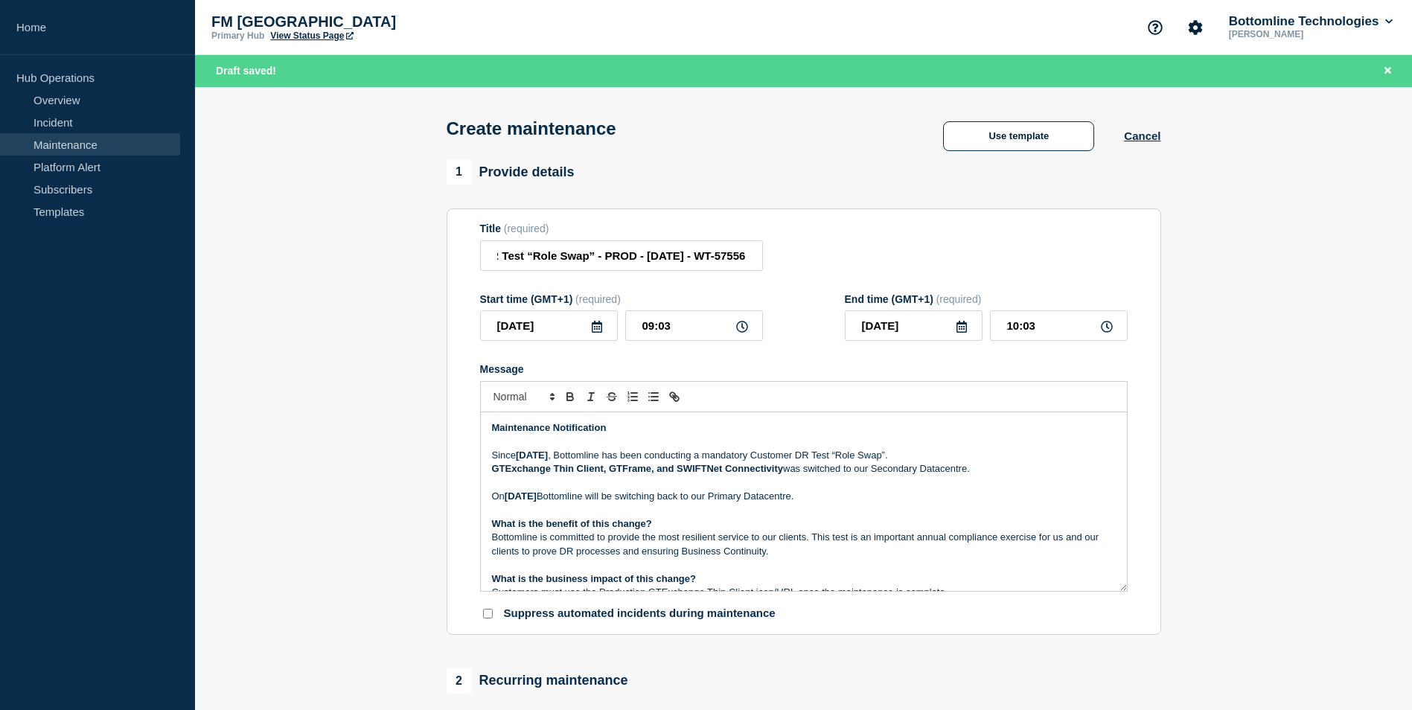
click at [872, 254] on div "Title (required) GTExchange Customer DR Test “Role Swap” - PROD - 27/SEP/2025 -…" at bounding box center [804, 247] width 648 height 48
drag, startPoint x: 785, startPoint y: 255, endPoint x: 917, endPoint y: 252, distance: 132.5
click at [897, 252] on div "Title (required) GTExchange Customer DR Test “Role Swap” - PROD - 27/SEP/2025 -…" at bounding box center [804, 247] width 648 height 48
click at [705, 260] on input "GTExchange Customer DR Test “Role Swap” - PROD - [DATE] - WT-57556" at bounding box center [621, 255] width 283 height 31
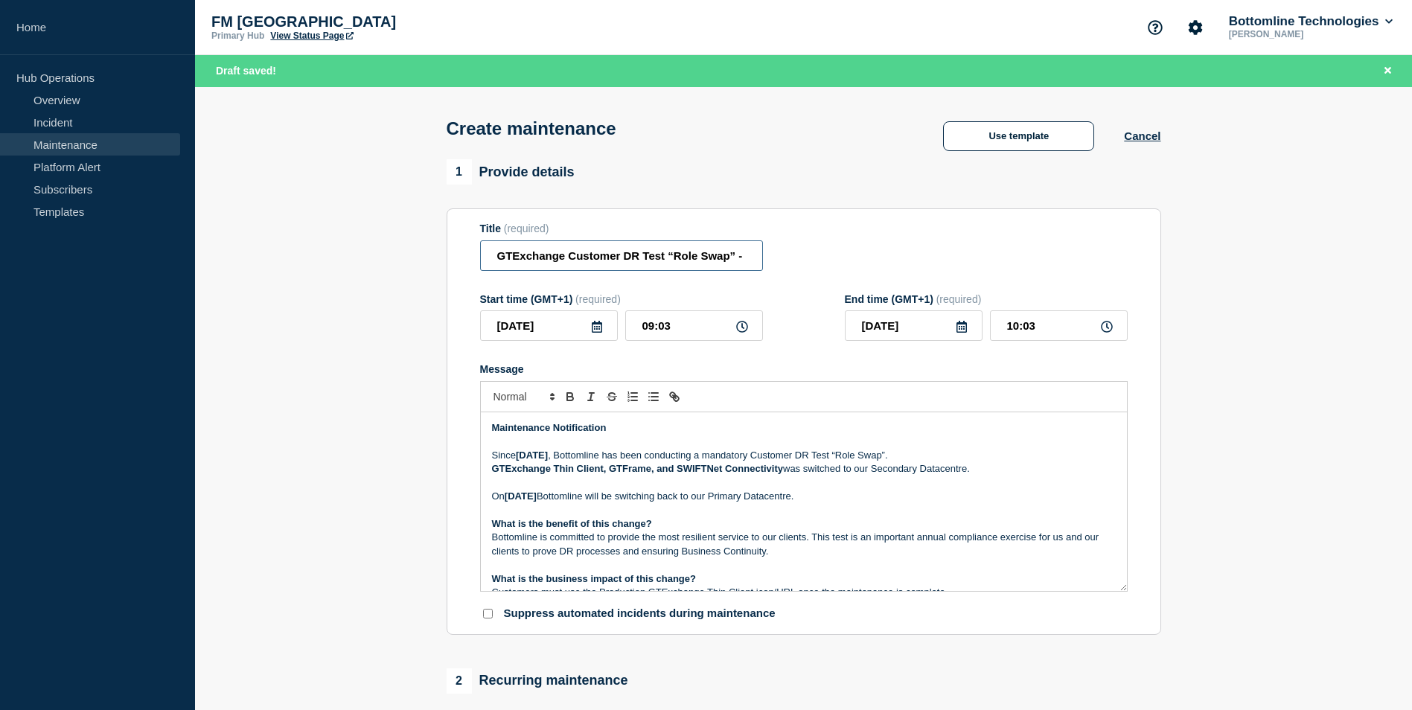
scroll to position [0, 170]
drag, startPoint x: 663, startPoint y: 256, endPoint x: 870, endPoint y: 252, distance: 207.0
click at [870, 252] on div "Title (required) GTExchange Customer DR Test “Role Swap” - PROD - 27/SEP/2025 -…" at bounding box center [804, 247] width 648 height 48
click at [879, 251] on div "Title (required) GTExchange Customer DR Test “Role Swap” - PROD - 27/SEP/2025 -…" at bounding box center [804, 247] width 648 height 48
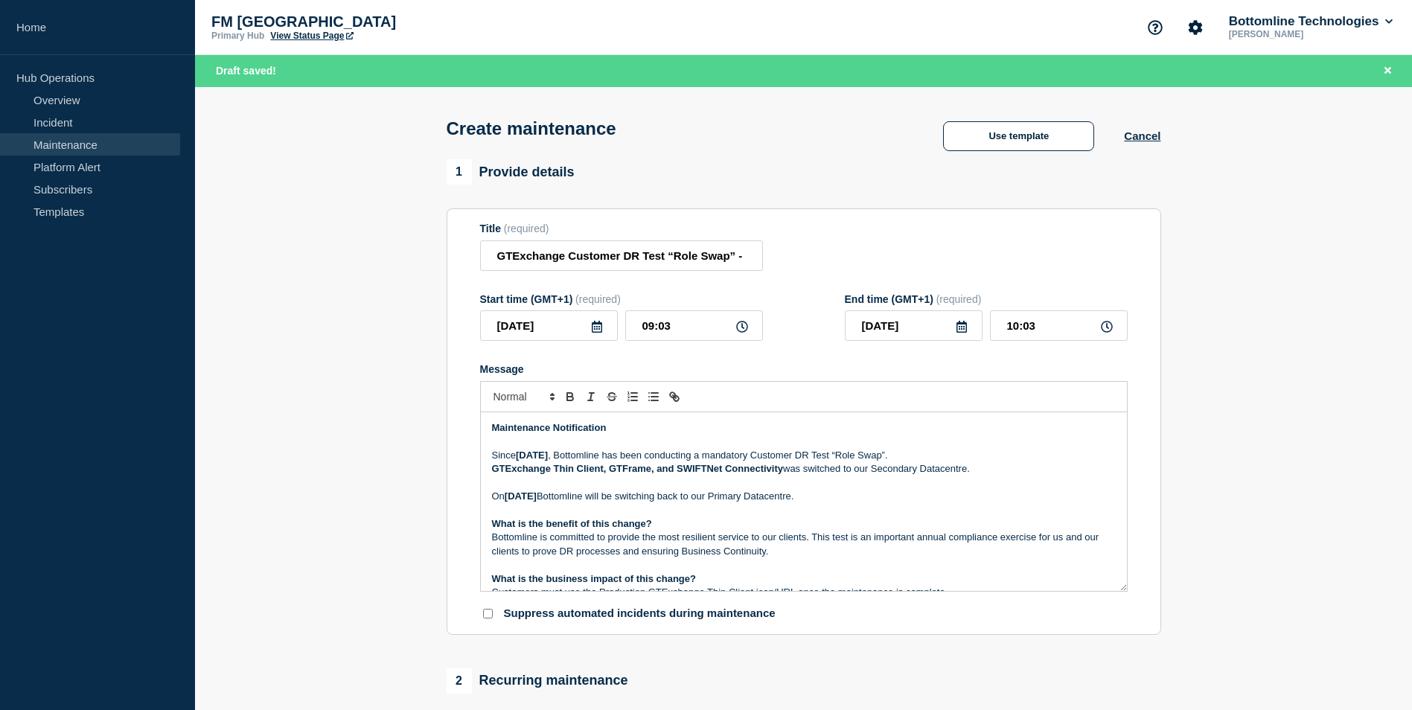
click at [596, 329] on icon at bounding box center [597, 327] width 12 height 12
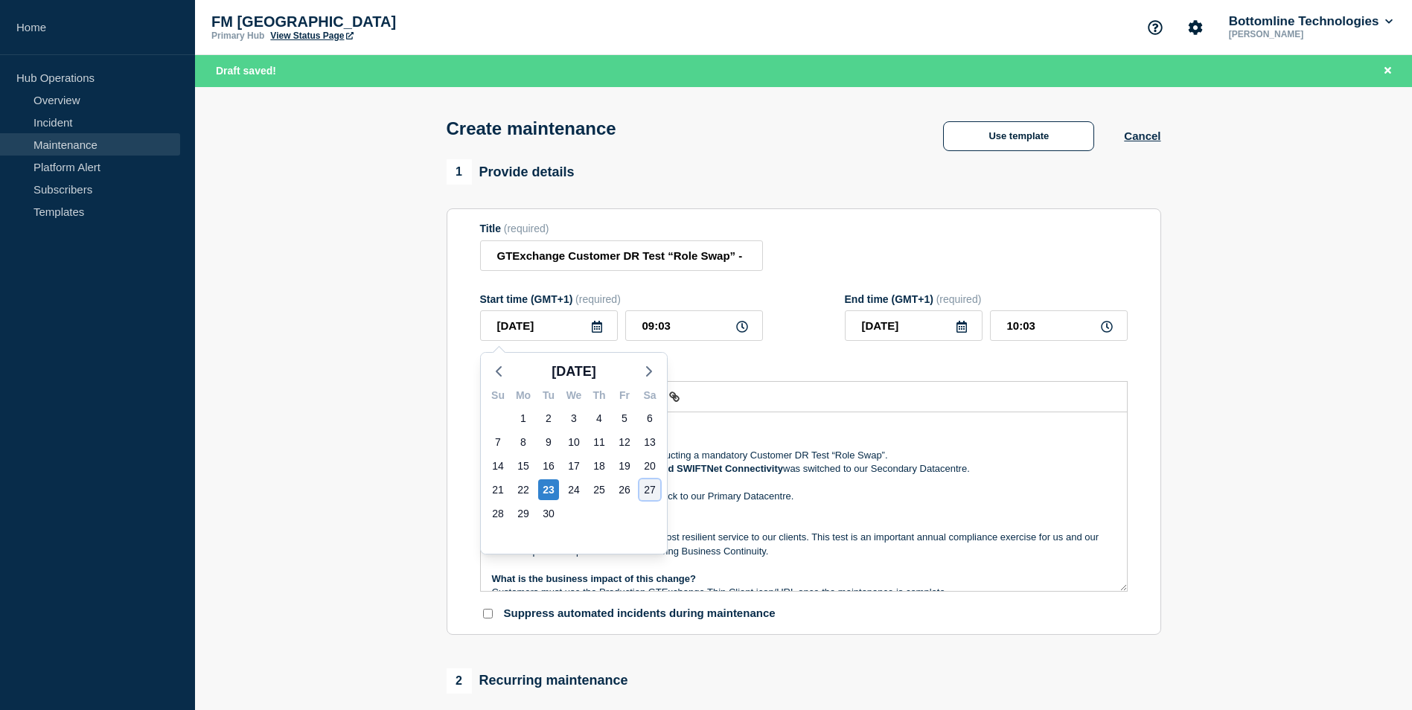
click at [651, 488] on div "27" at bounding box center [649, 489] width 21 height 21
type input "2025-09-27"
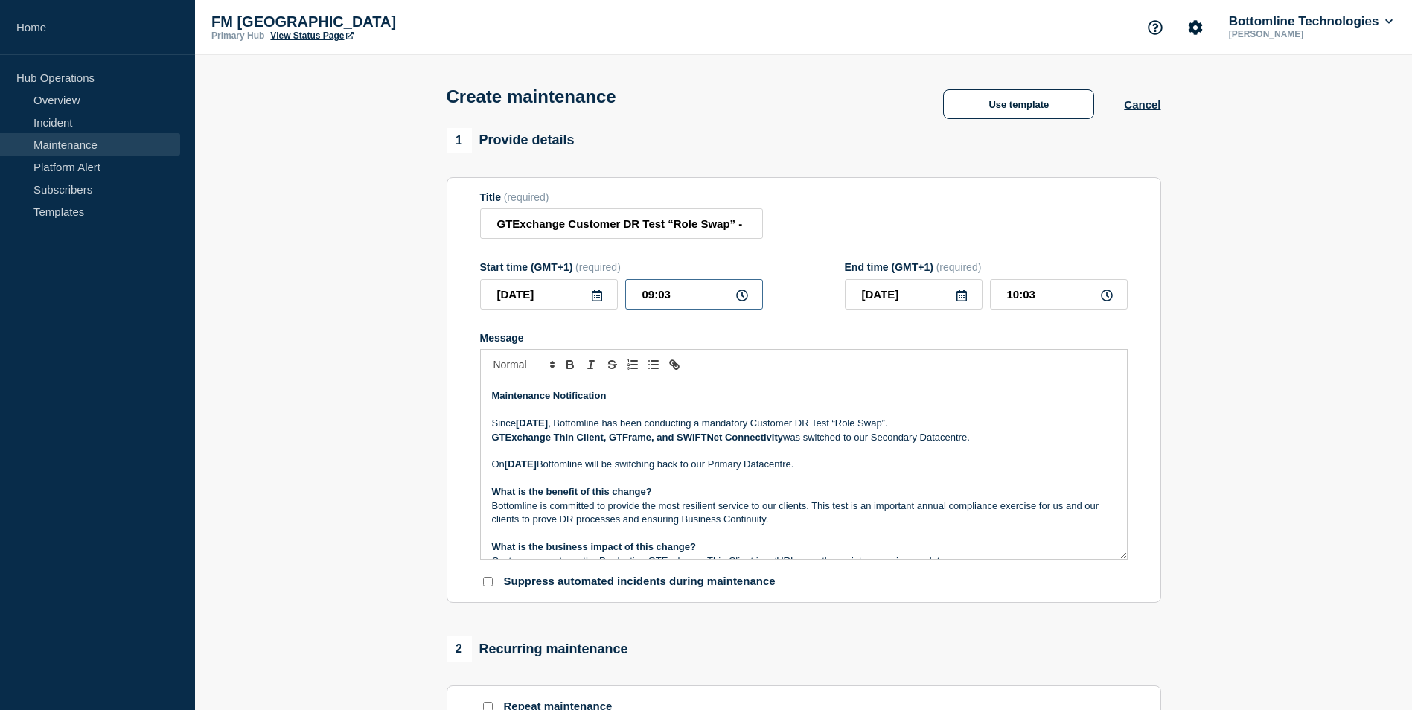
click at [641, 297] on input "09:03" at bounding box center [694, 294] width 138 height 31
type input "20:03"
type input "21:03"
type input "20:00"
type input "21:00"
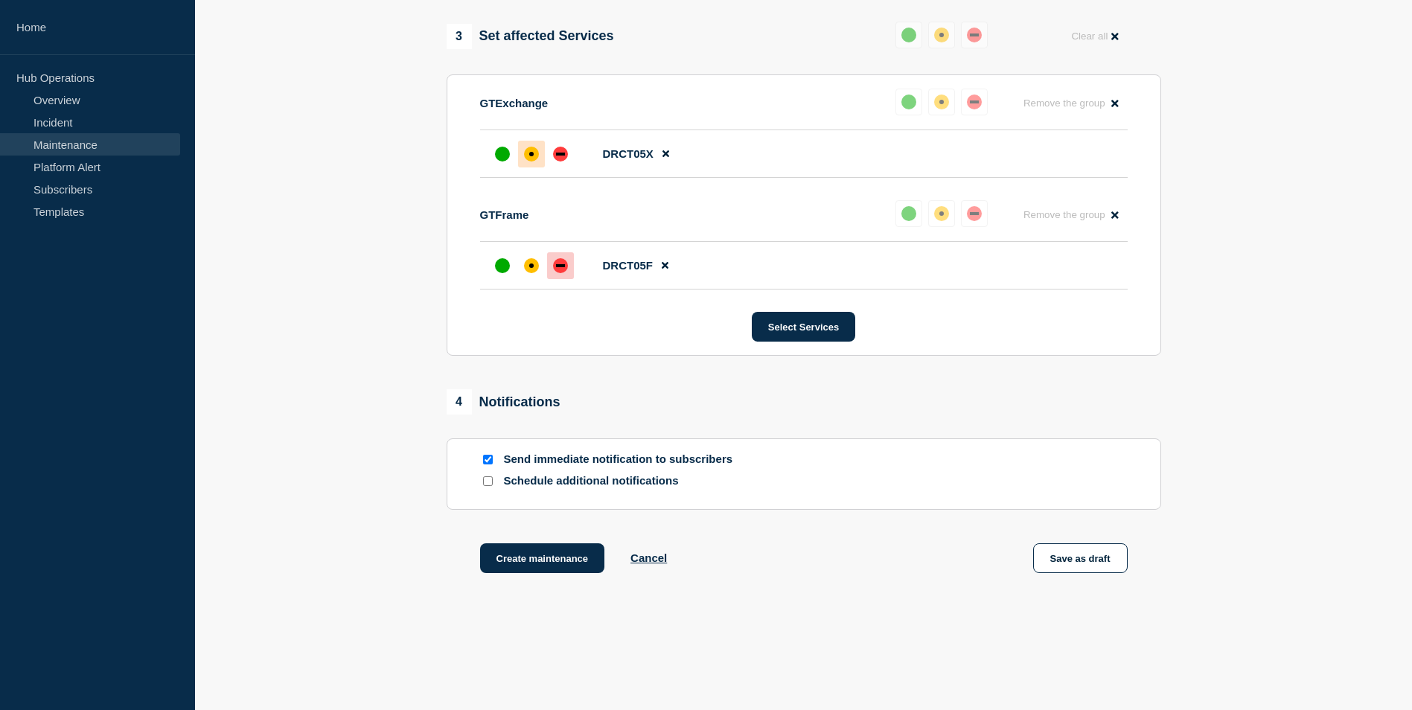
scroll to position [778, 0]
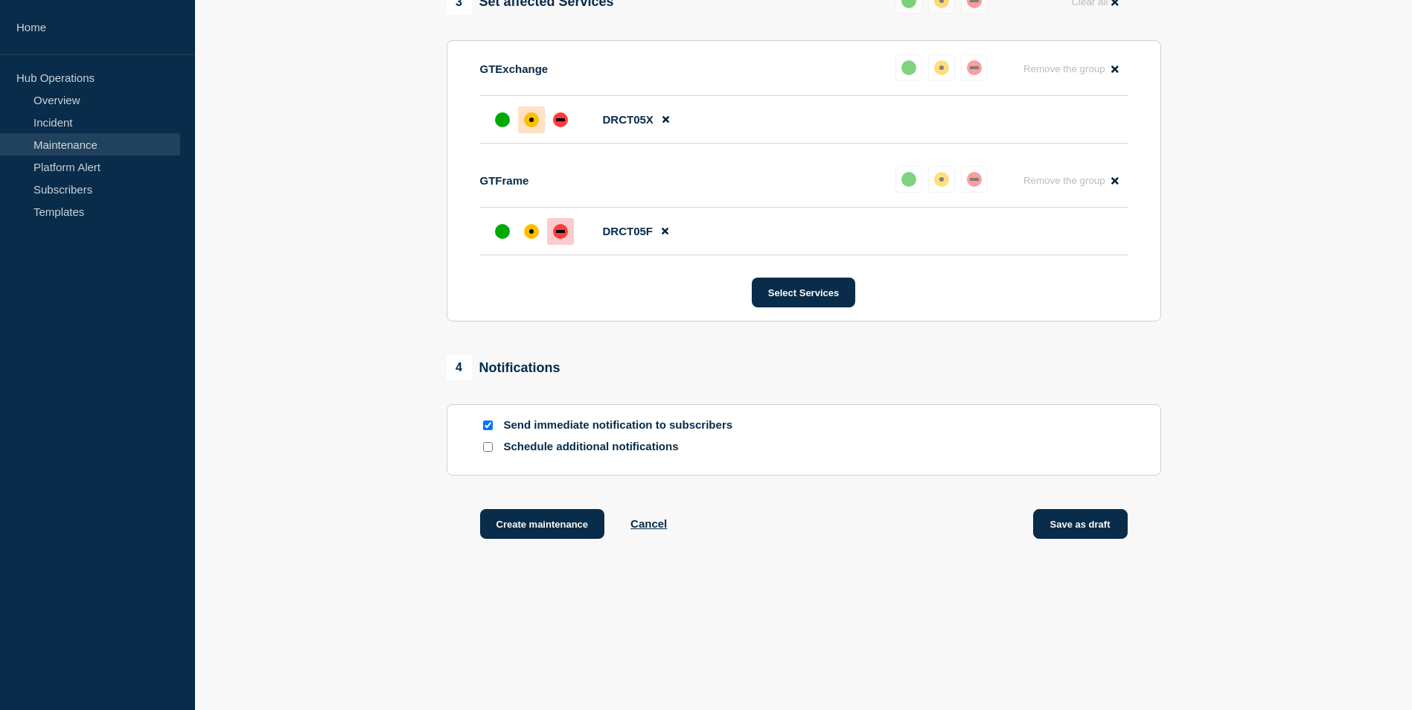
click at [897, 523] on button "Save as draft" at bounding box center [1080, 524] width 95 height 30
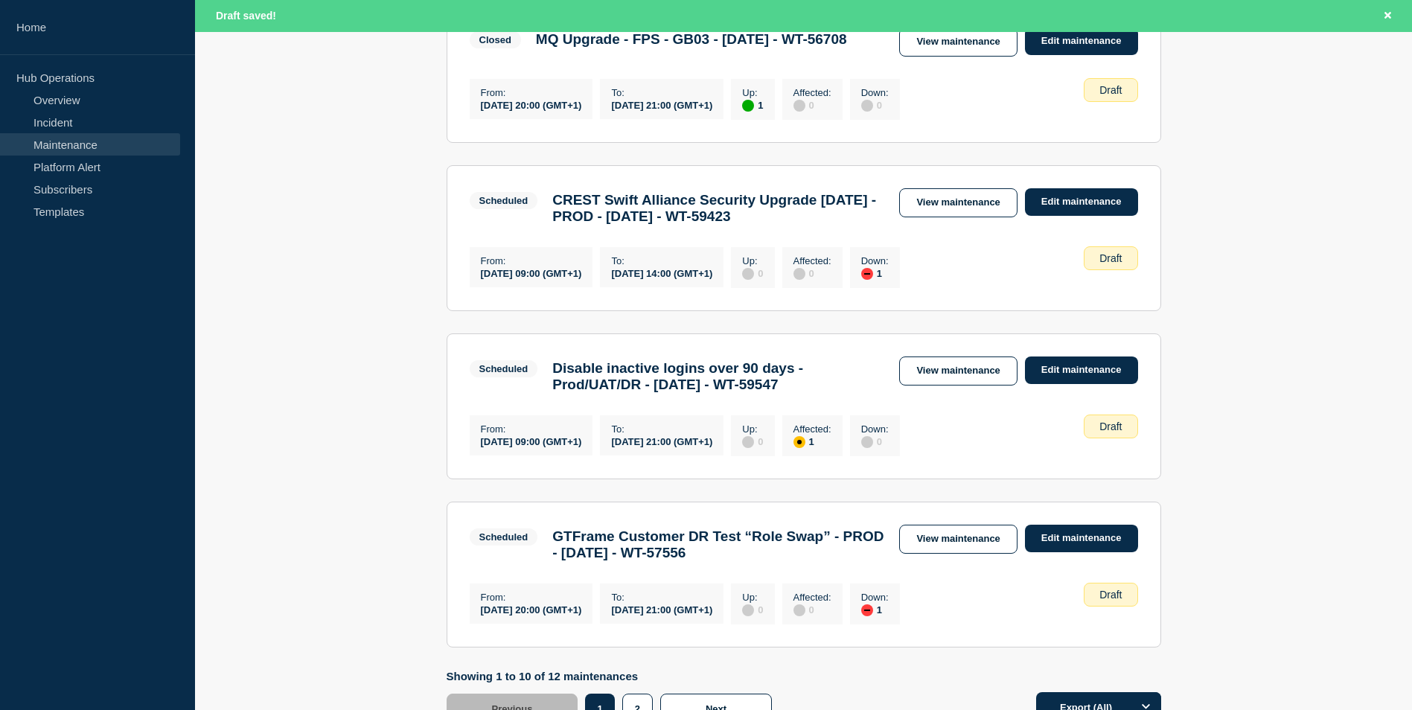
scroll to position [1340, 0]
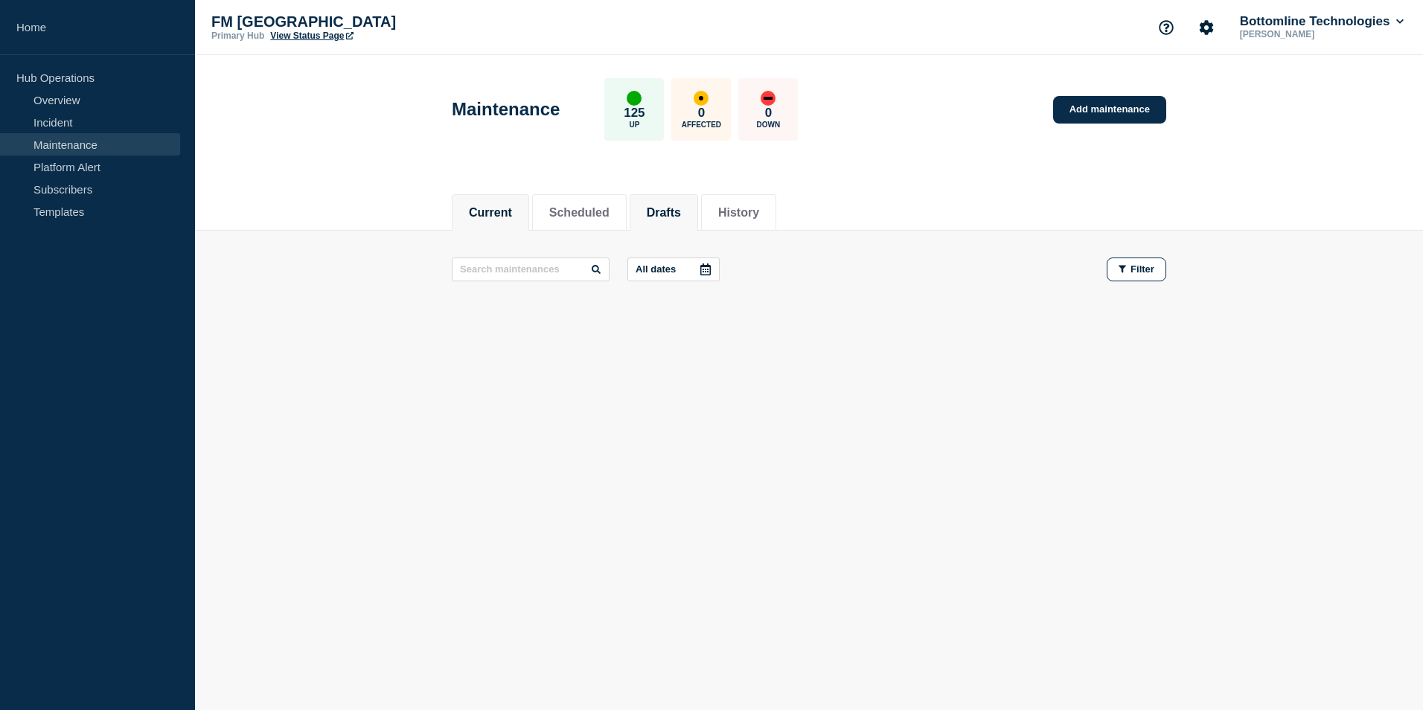
click at [681, 212] on button "Drafts" at bounding box center [664, 212] width 34 height 13
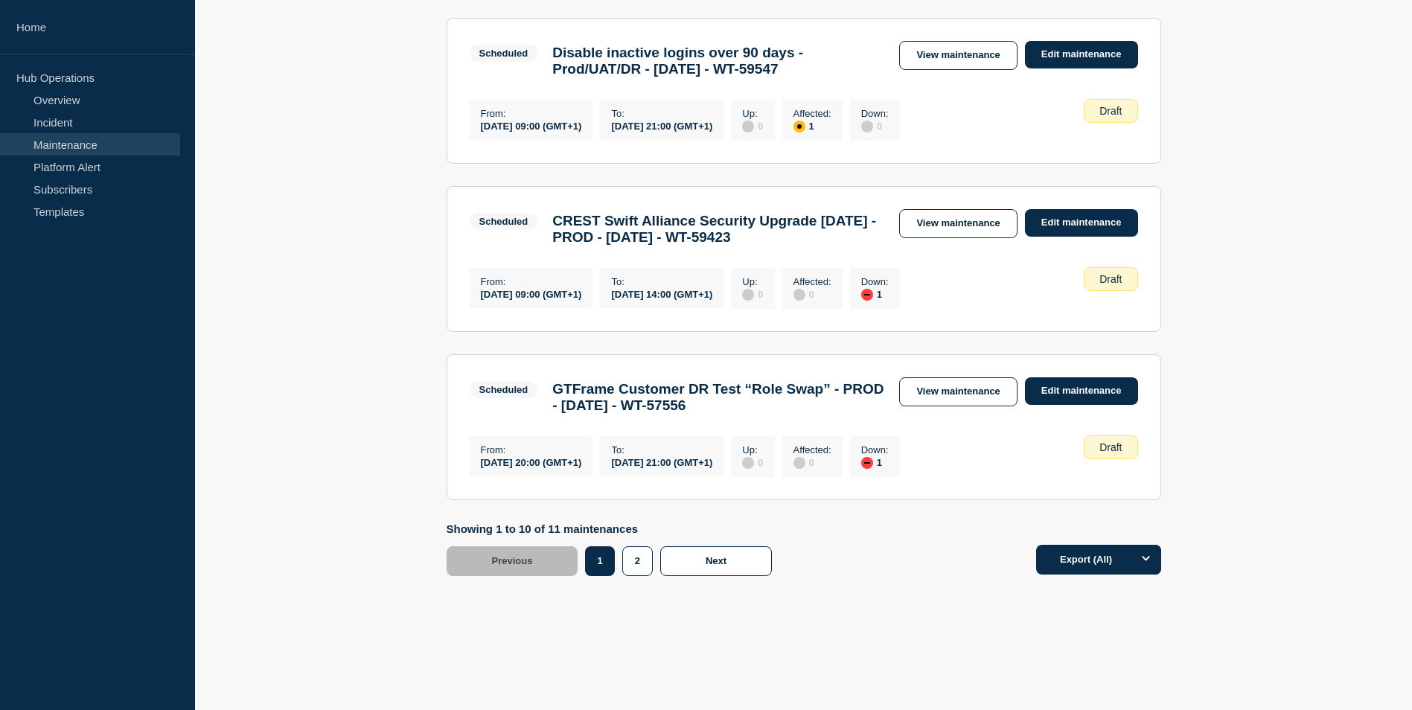
scroll to position [1542, 0]
click at [638, 564] on button "2" at bounding box center [637, 561] width 31 height 30
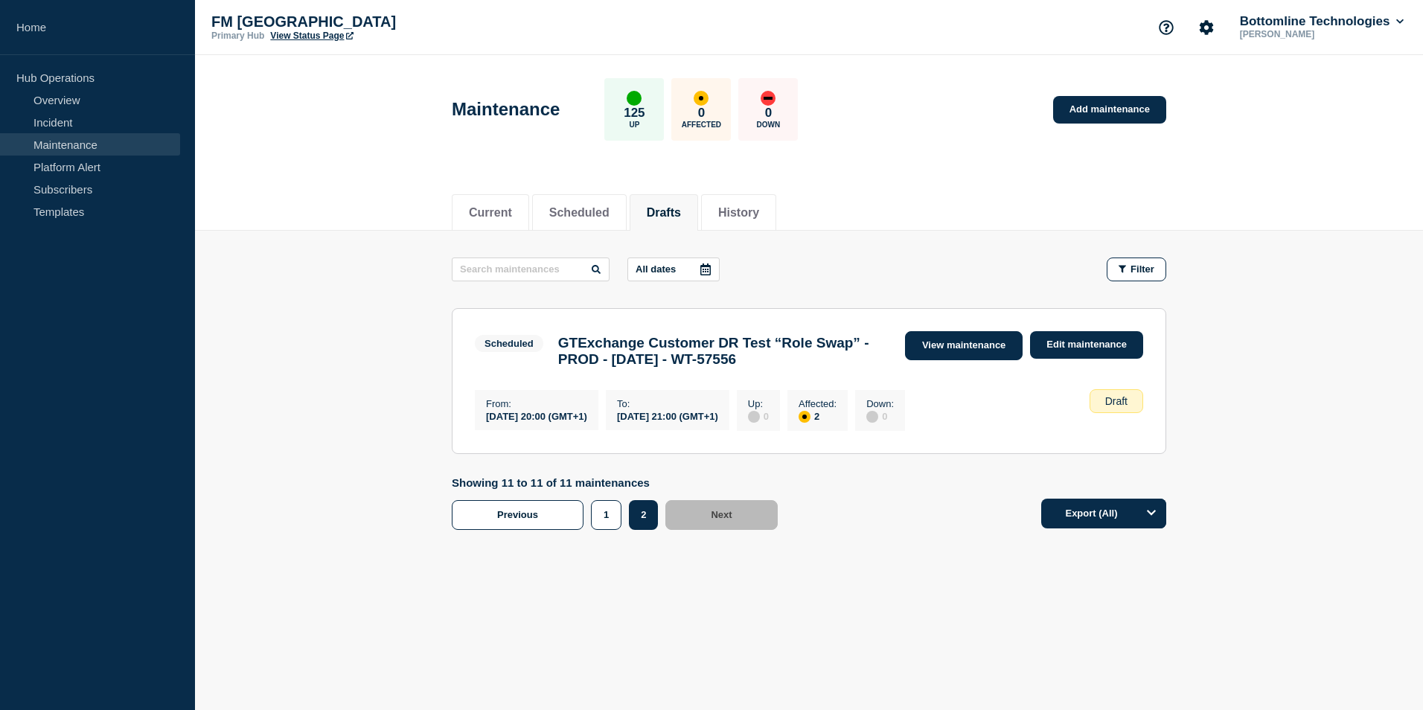
click at [996, 346] on link "View maintenance" at bounding box center [964, 345] width 118 height 29
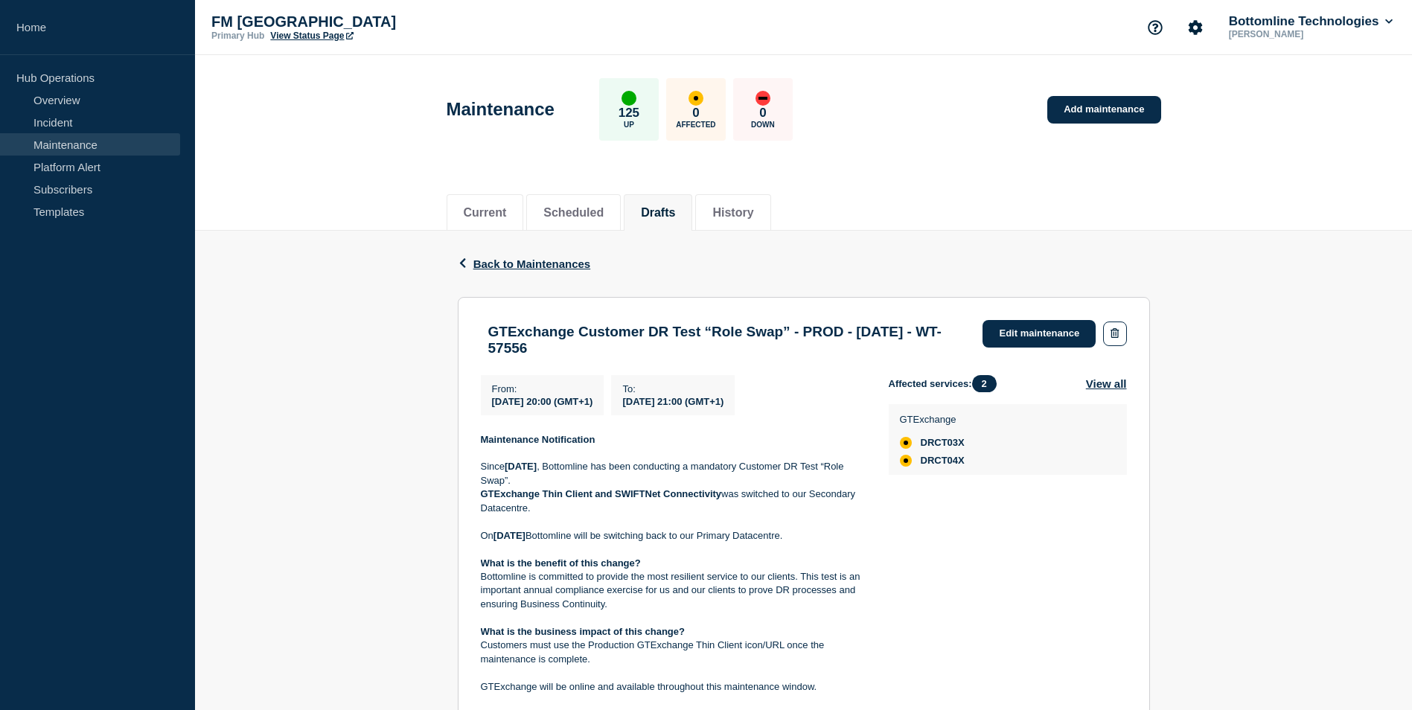
drag, startPoint x: 672, startPoint y: 354, endPoint x: 491, endPoint y: 336, distance: 182.5
click at [491, 336] on h3 "GTExchange Customer DR Test “Role Swap” - PROD - [DATE] - WT-57556" at bounding box center [728, 340] width 480 height 33
copy h3 "GTExchange Customer DR Test “Role Swap” - PROD - [DATE] - WT-57556"
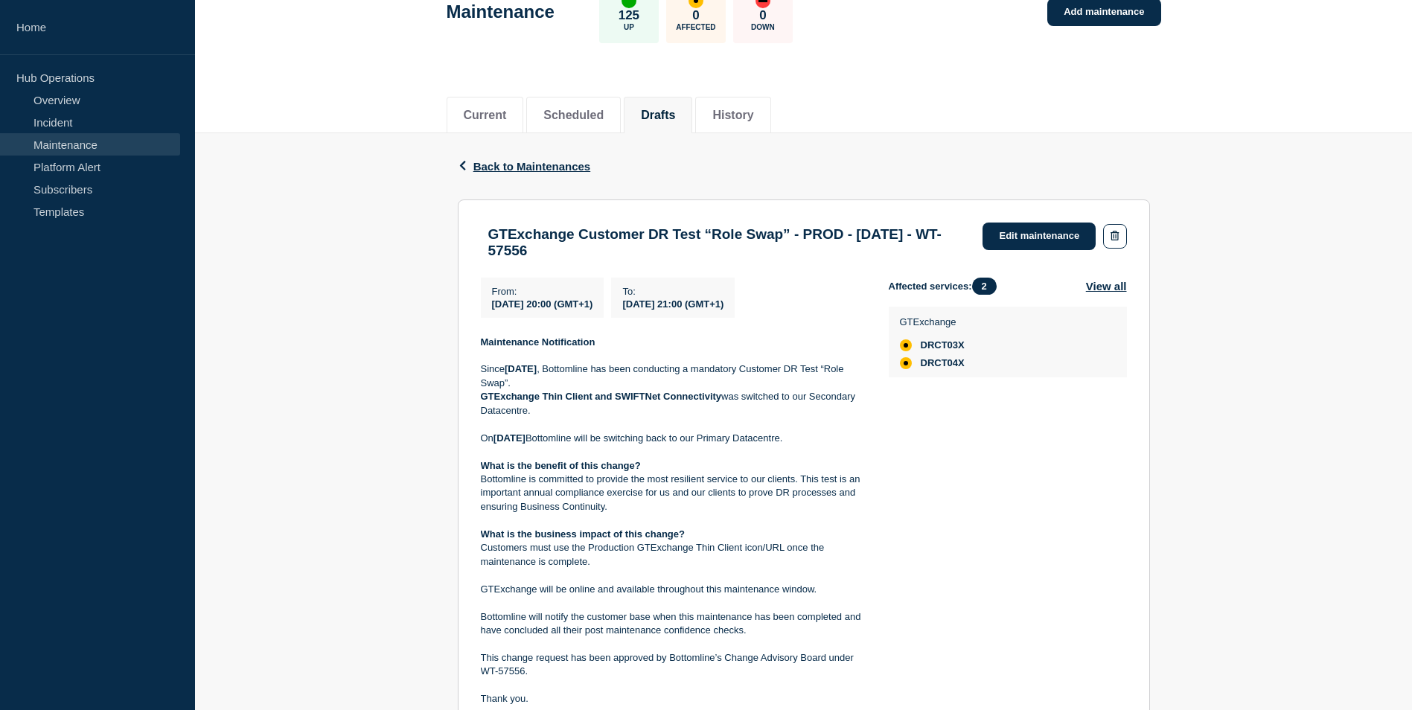
scroll to position [63, 0]
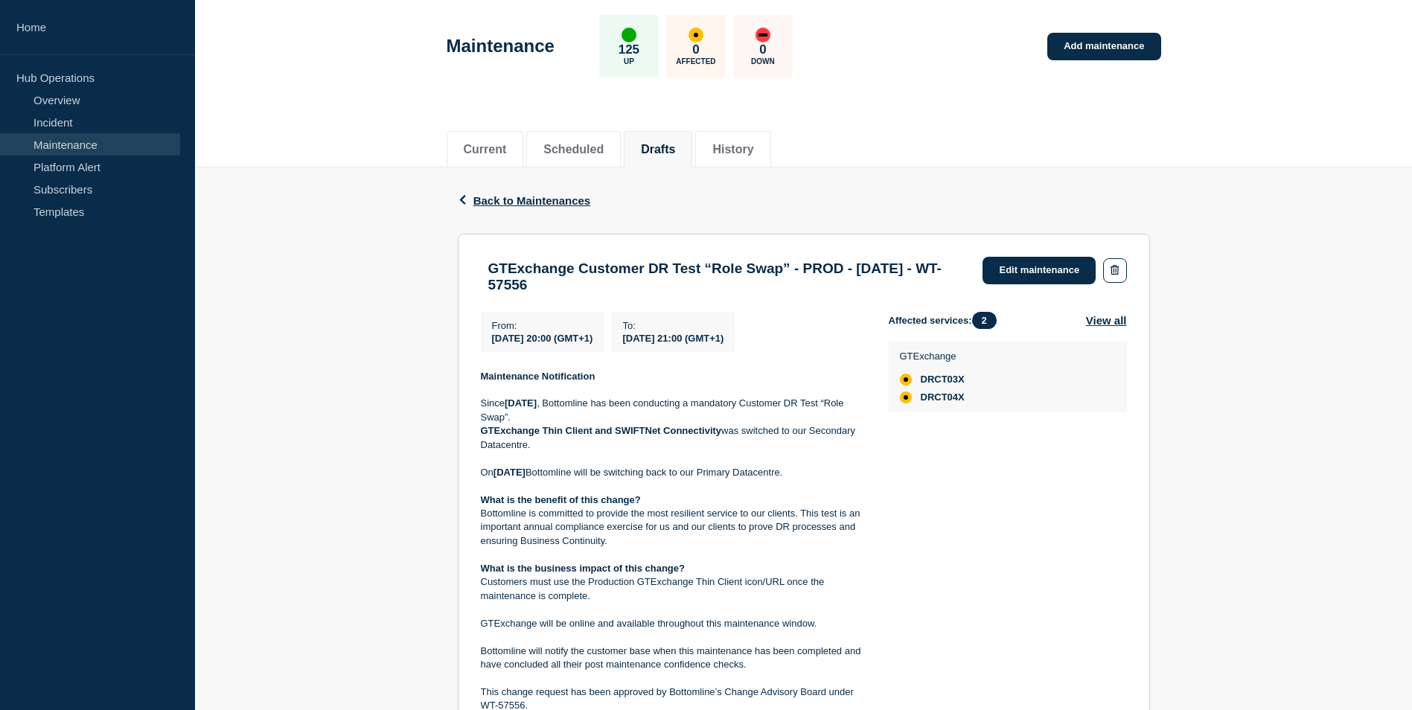
click at [386, 313] on div "Back Back to Maintenances GTExchange Customer DR Test “Role Swap” - PROD - [DAT…" at bounding box center [803, 591] width 1217 height 846
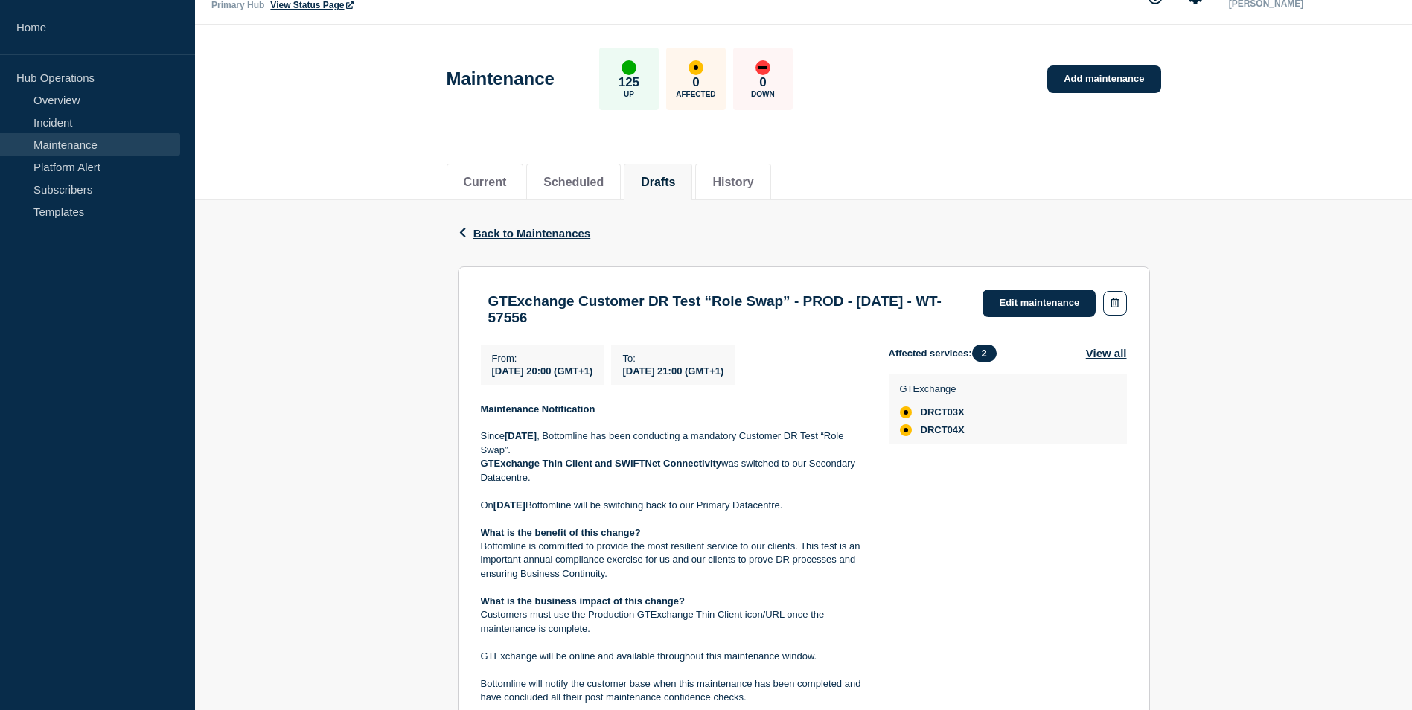
scroll to position [0, 0]
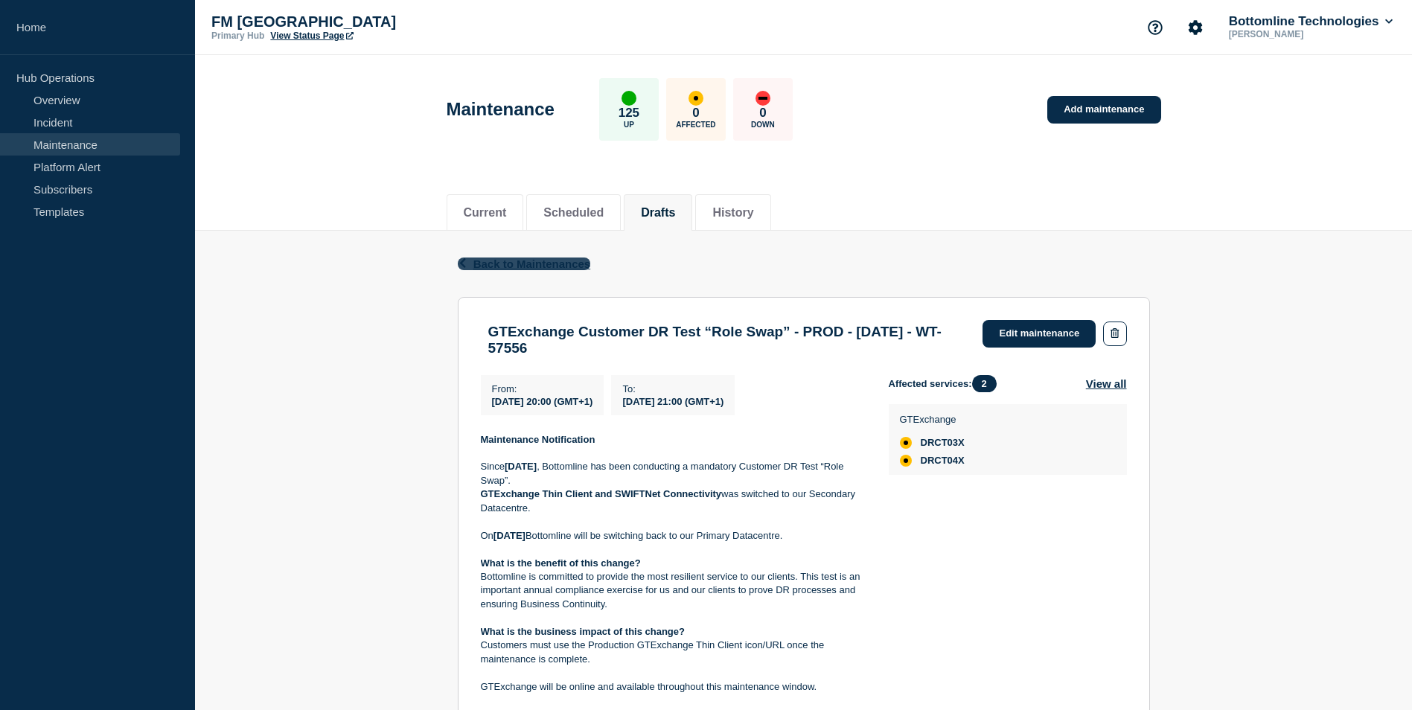
click at [559, 258] on span "Back to Maintenances" at bounding box center [532, 264] width 118 height 13
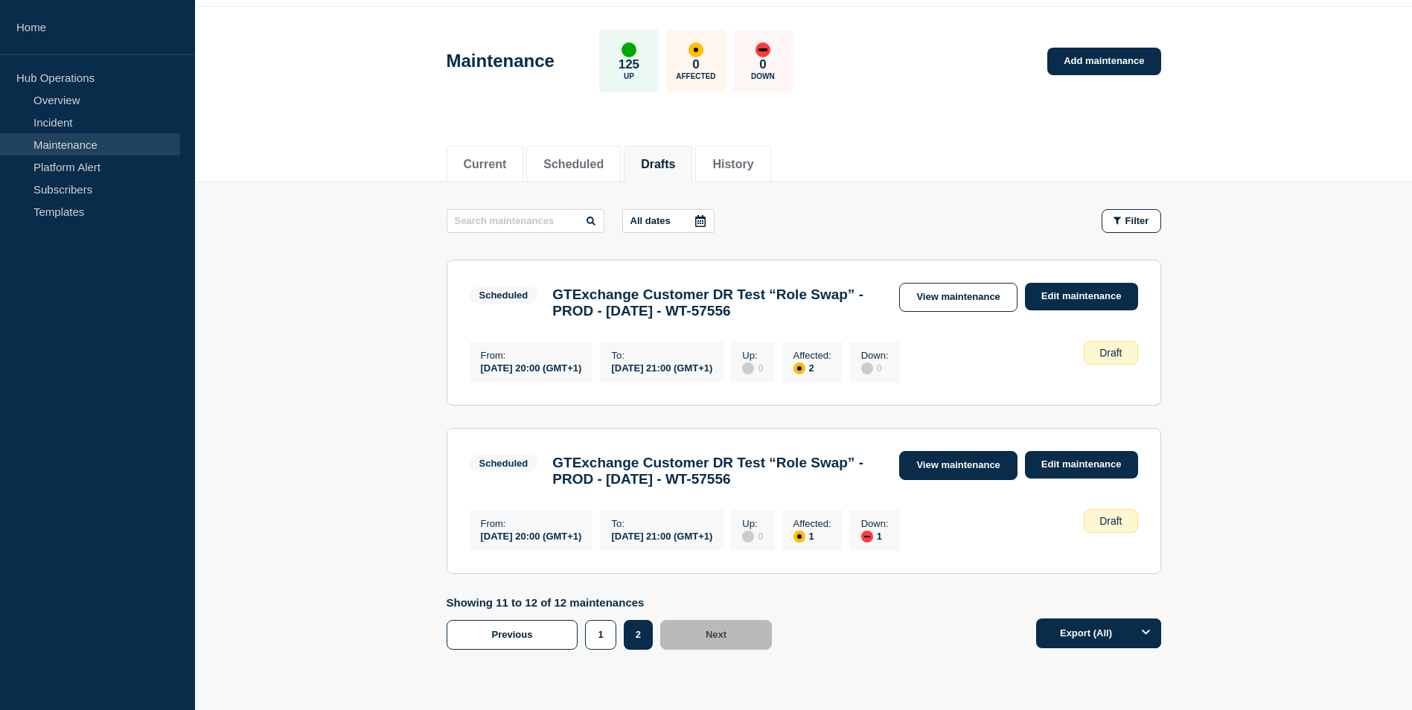
scroll to position [74, 0]
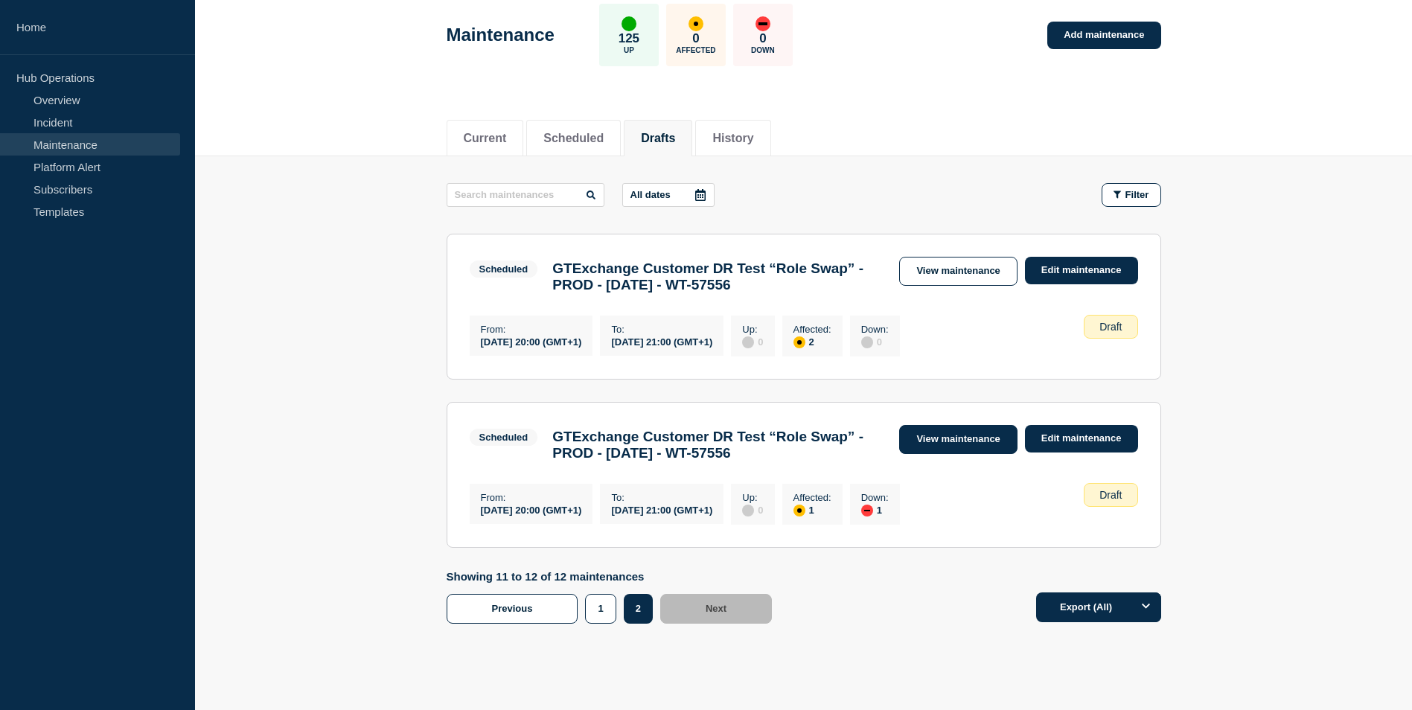
click at [972, 447] on link "View maintenance" at bounding box center [958, 439] width 118 height 29
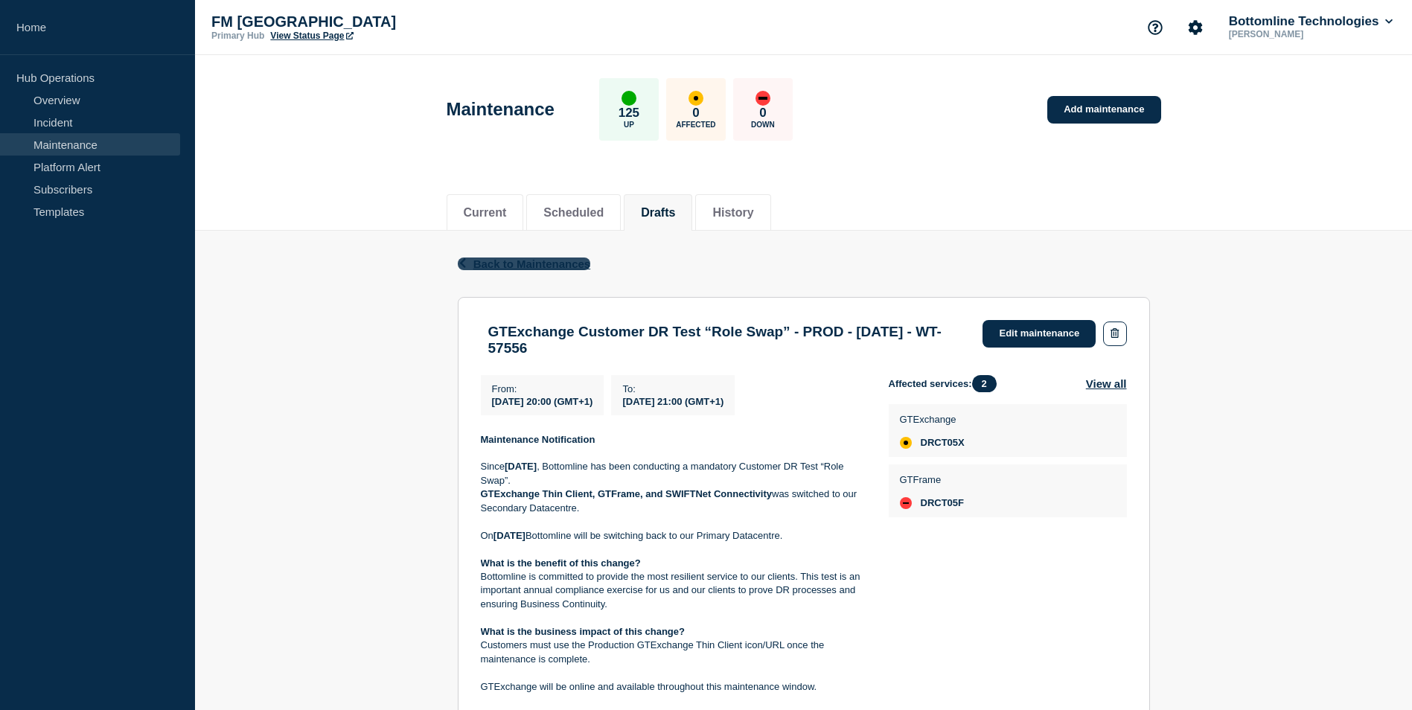
click at [545, 263] on span "Back to Maintenances" at bounding box center [532, 264] width 118 height 13
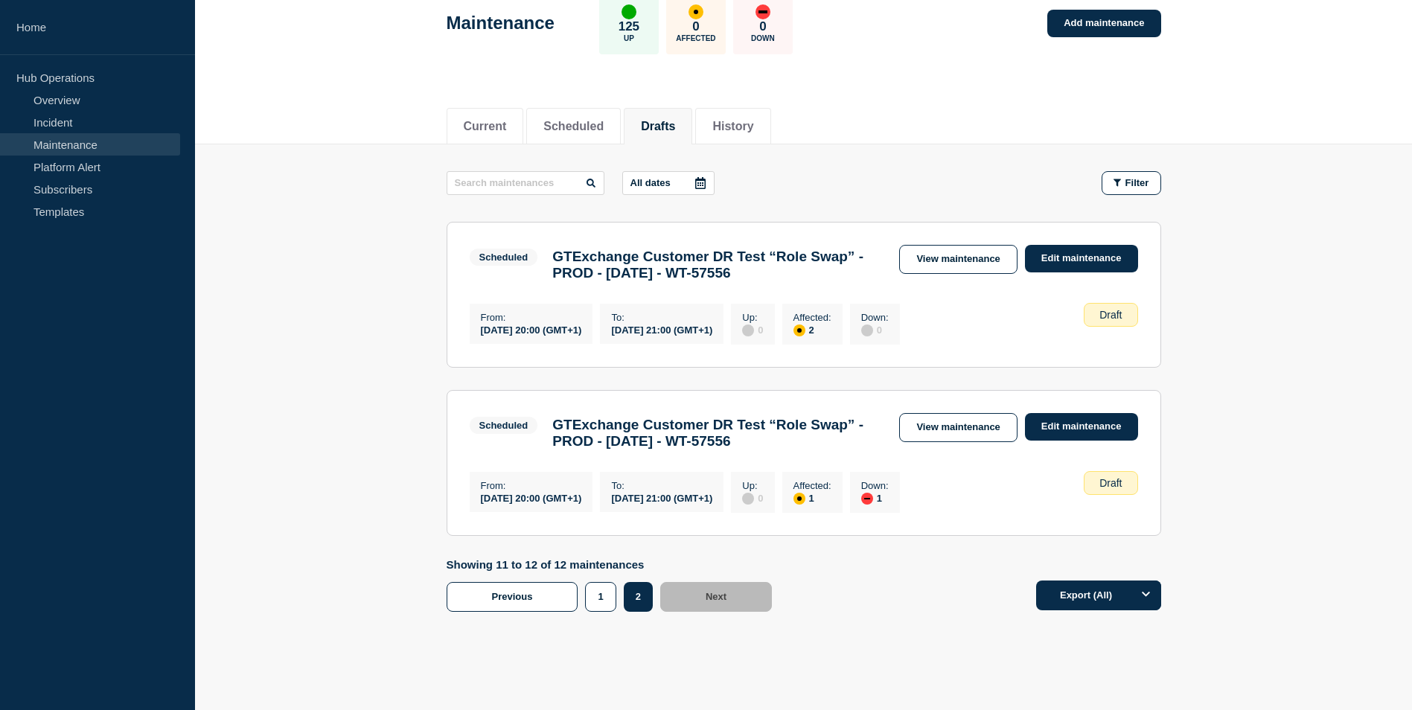
scroll to position [140, 0]
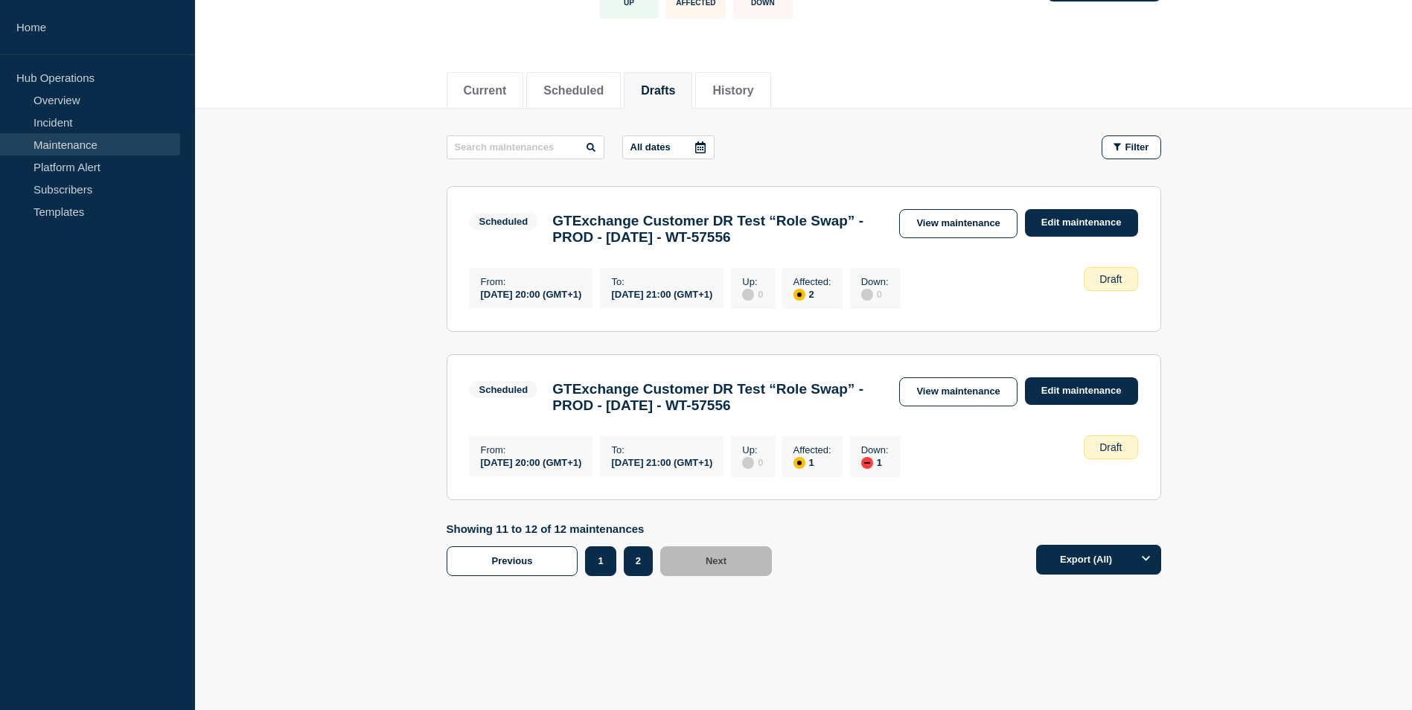
click at [607, 564] on button "1" at bounding box center [600, 561] width 31 height 30
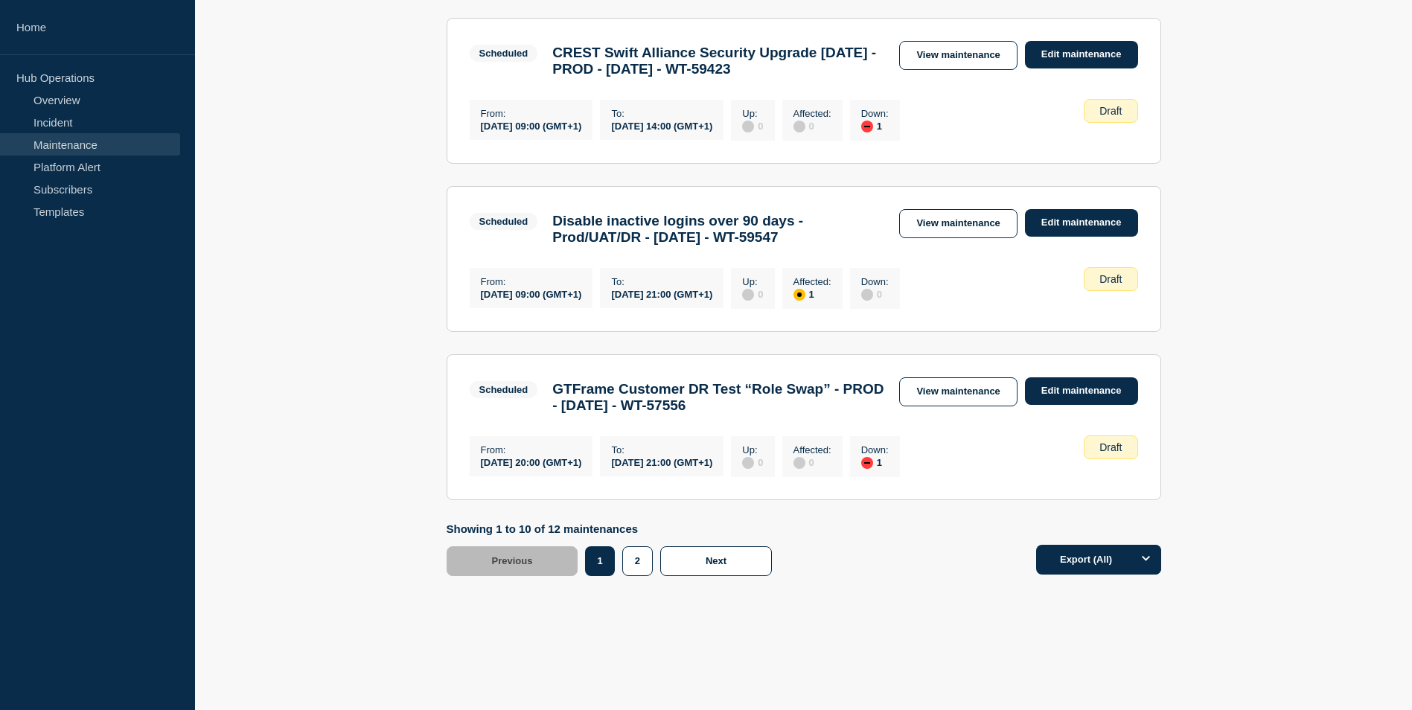
scroll to position [1542, 0]
click at [960, 383] on link "View maintenance" at bounding box center [958, 391] width 118 height 29
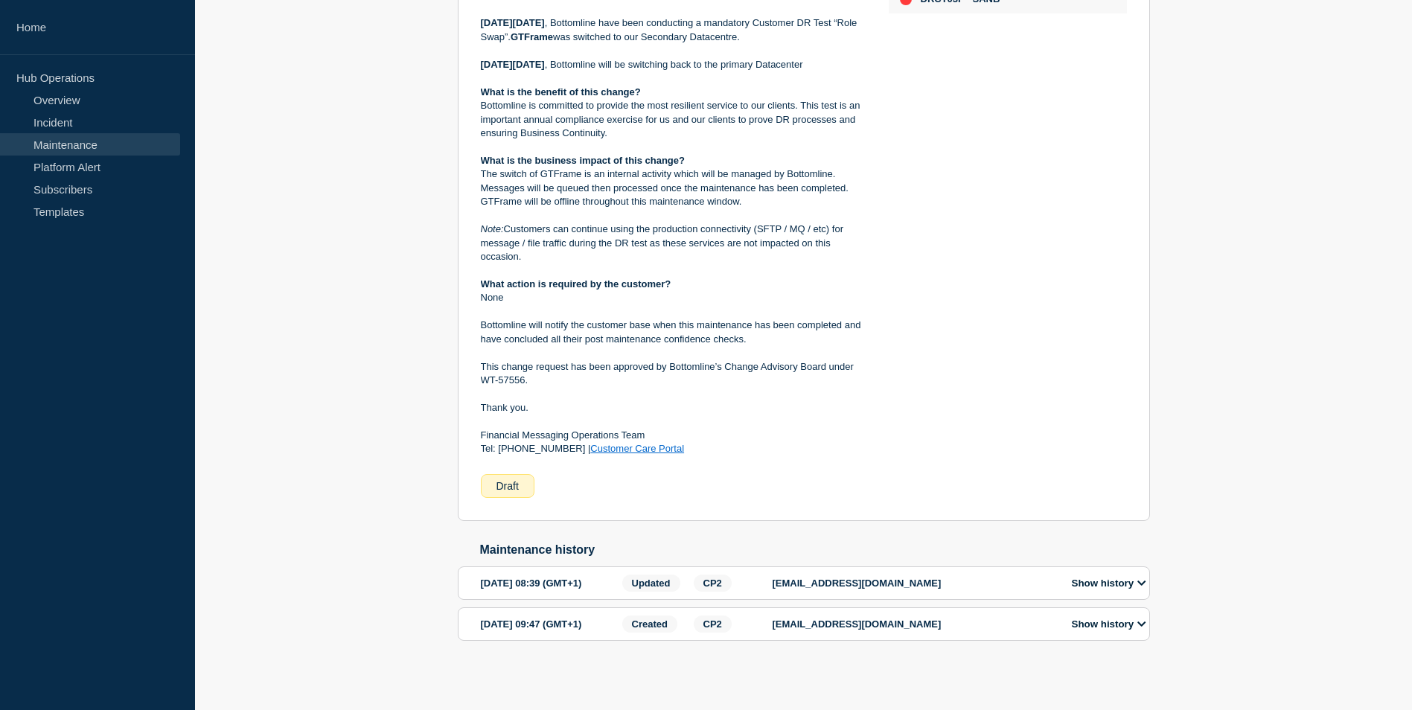
scroll to position [193, 0]
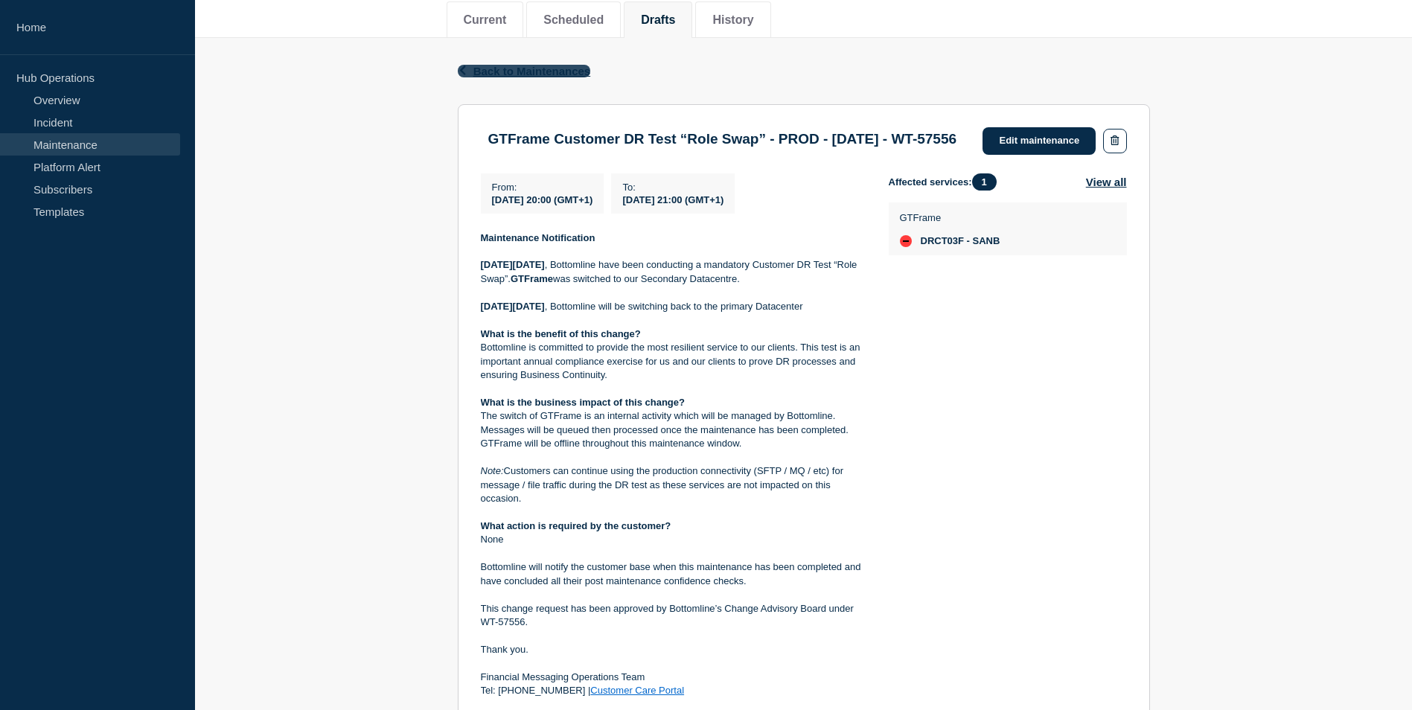
click at [548, 74] on span "Back to Maintenances" at bounding box center [532, 71] width 118 height 13
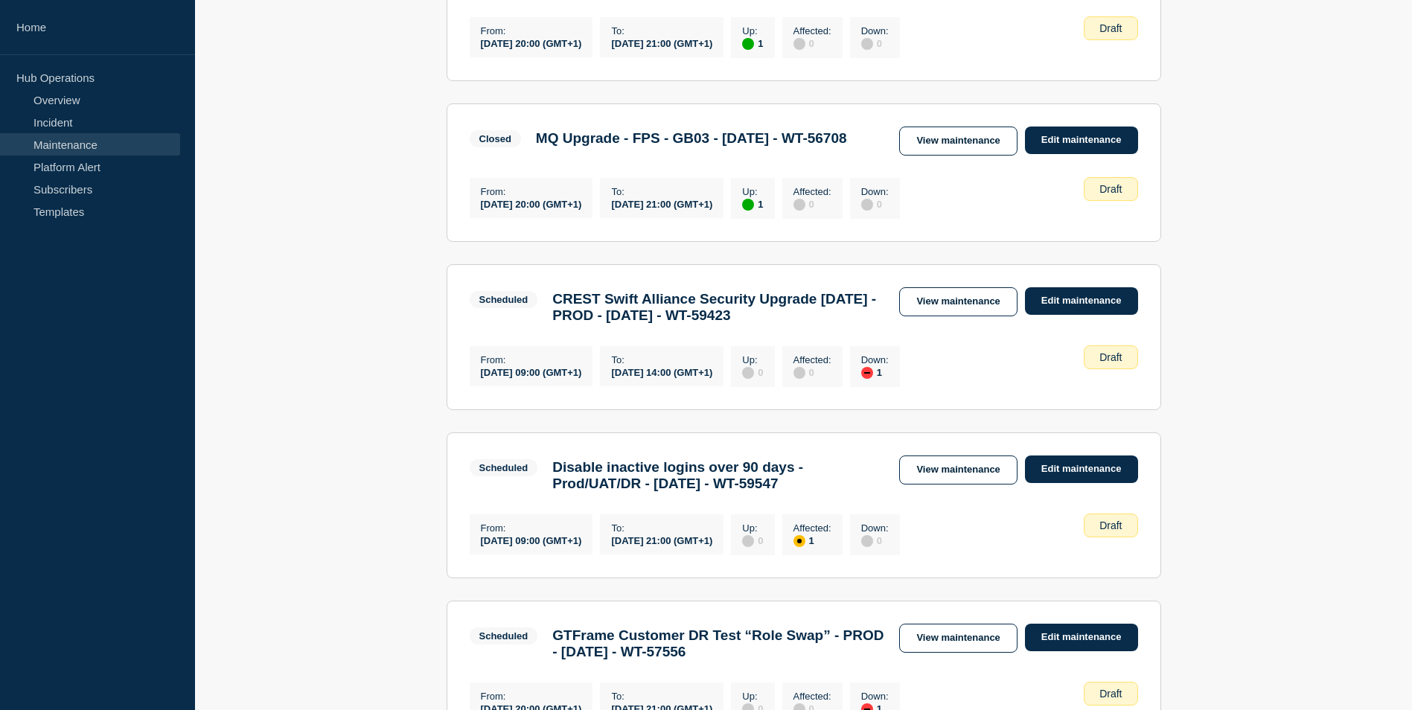
scroll to position [1489, 0]
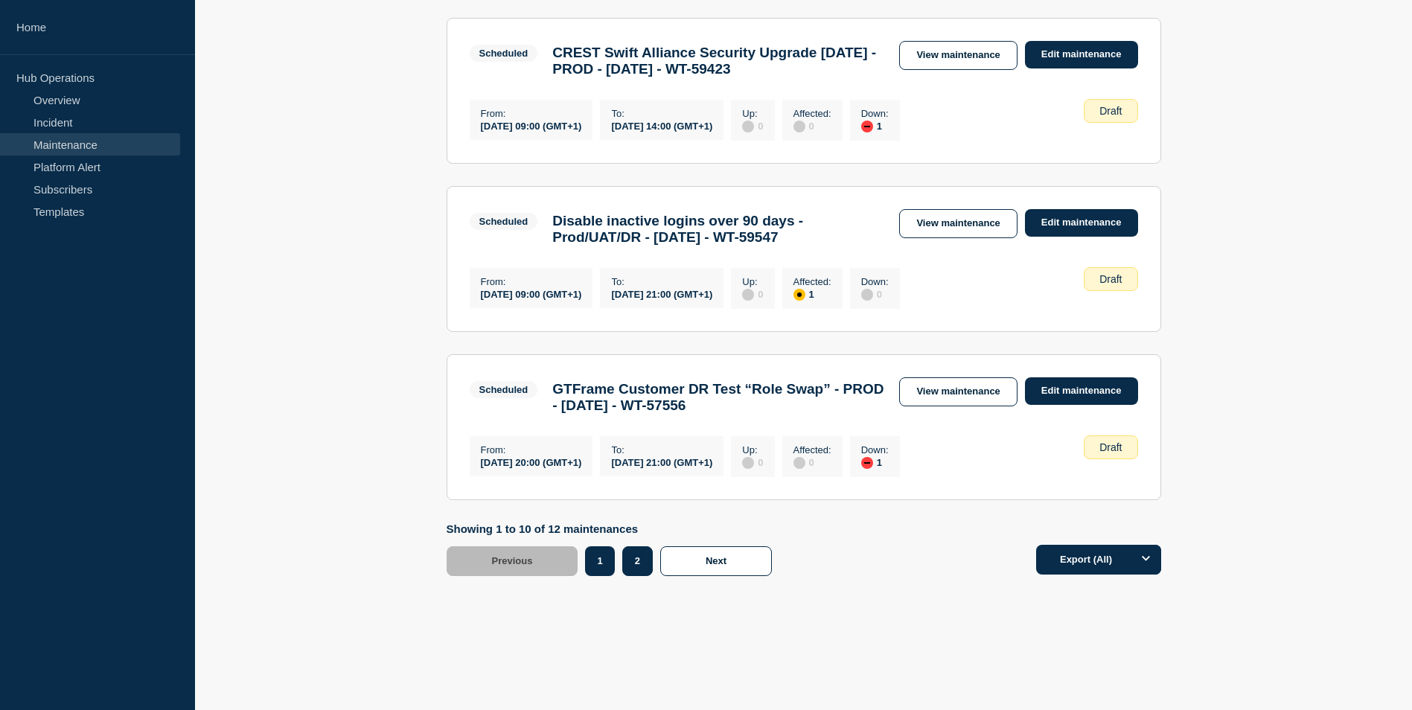
click at [633, 576] on button "2" at bounding box center [637, 561] width 31 height 30
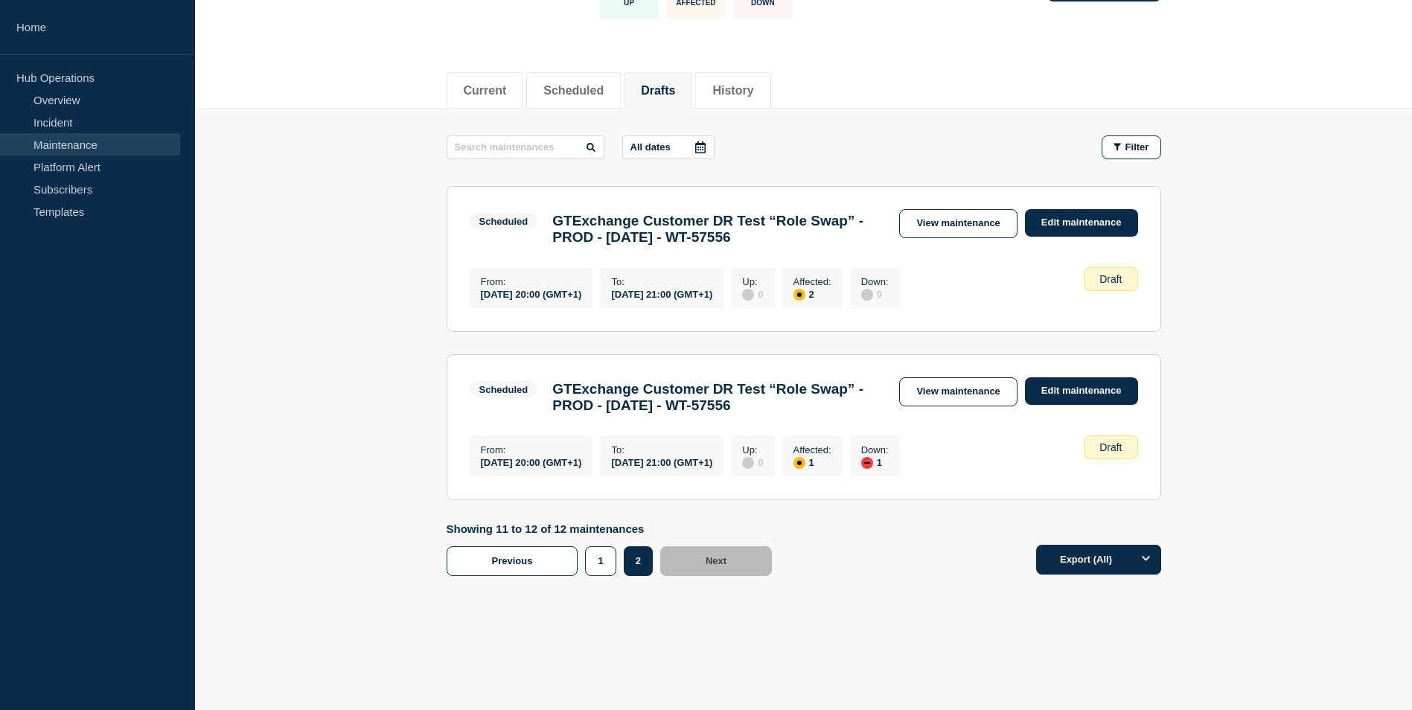
scroll to position [140, 0]
click at [992, 209] on link "View maintenance" at bounding box center [958, 223] width 118 height 29
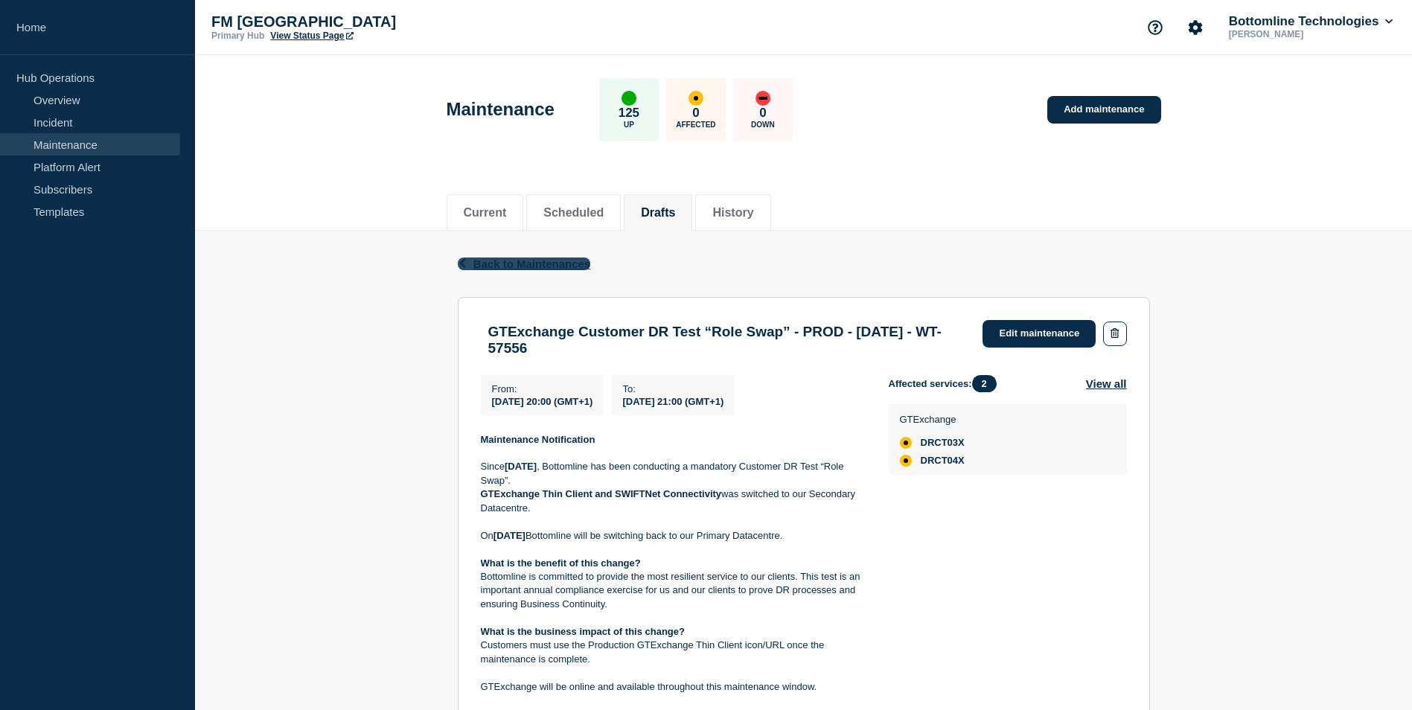
click at [537, 261] on span "Back to Maintenances" at bounding box center [532, 264] width 118 height 13
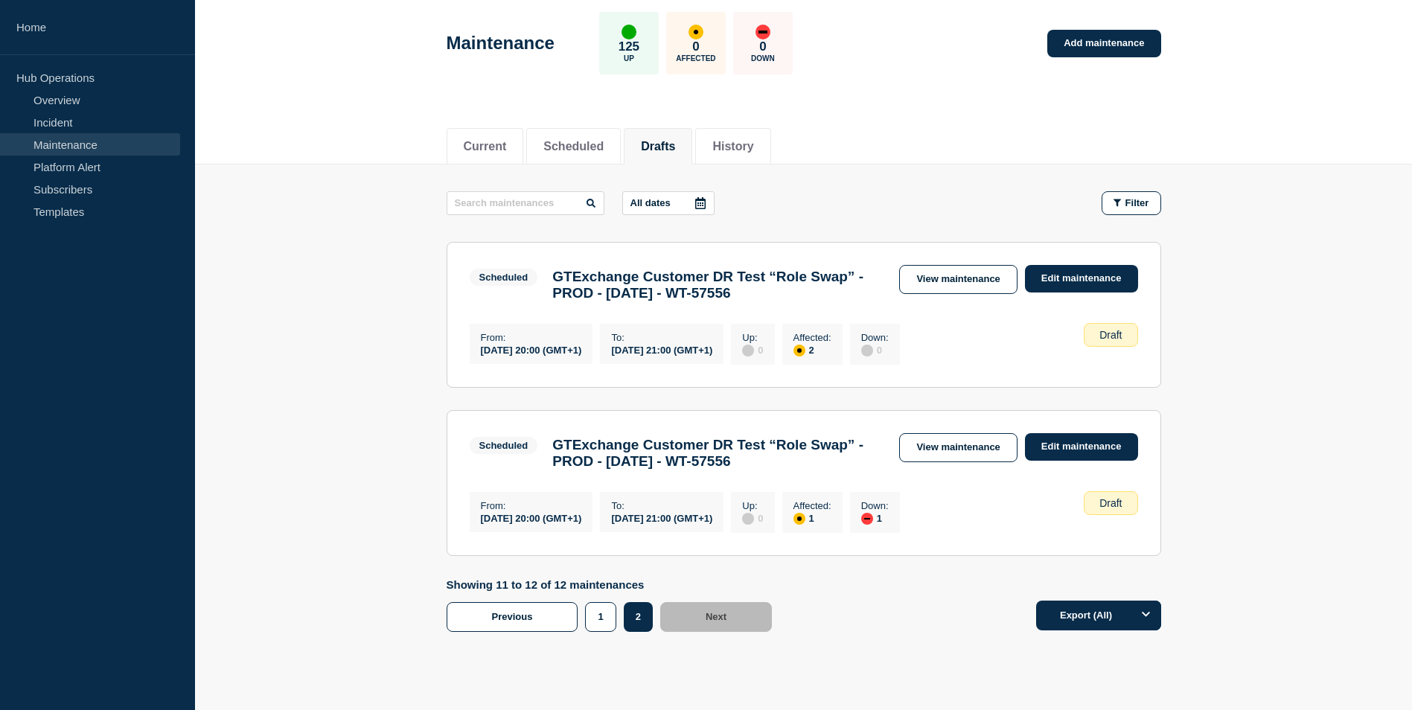
scroll to position [140, 0]
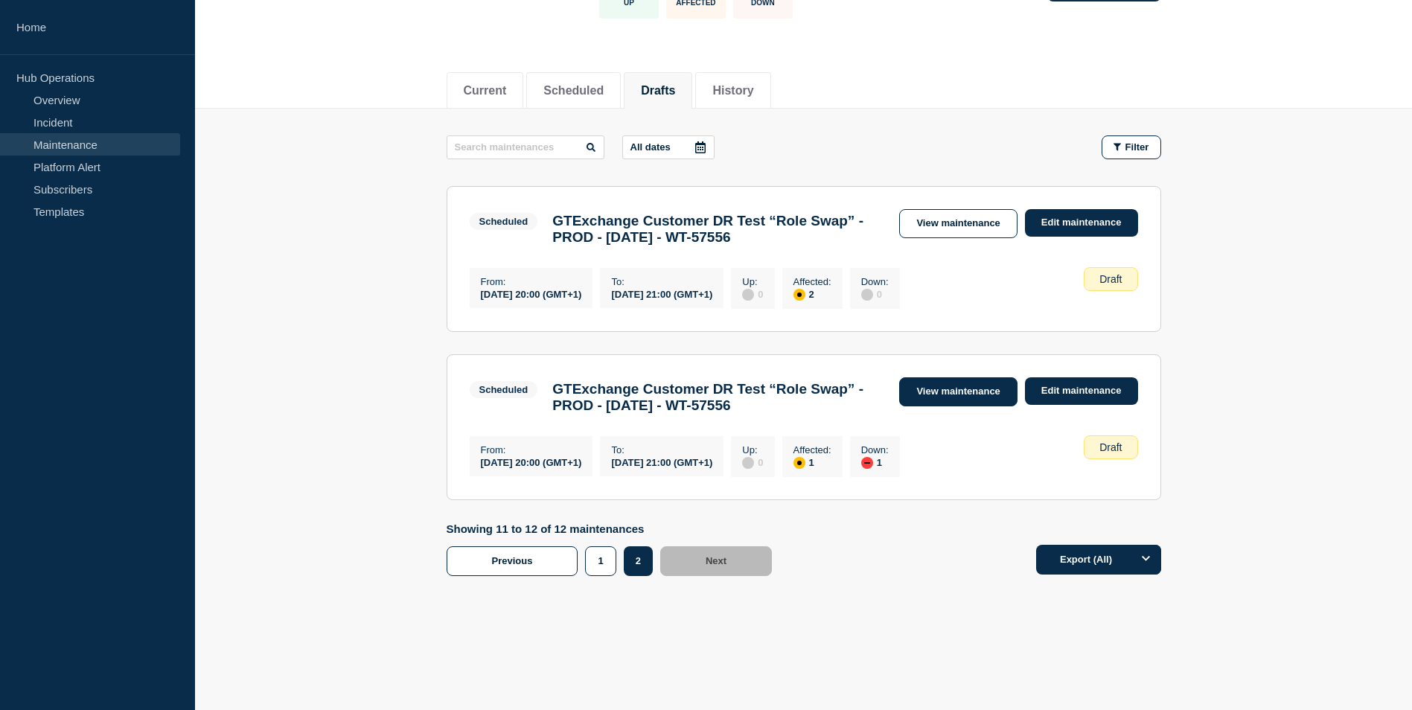
click at [980, 382] on link "View maintenance" at bounding box center [958, 391] width 118 height 29
